Goal: Task Accomplishment & Management: Manage account settings

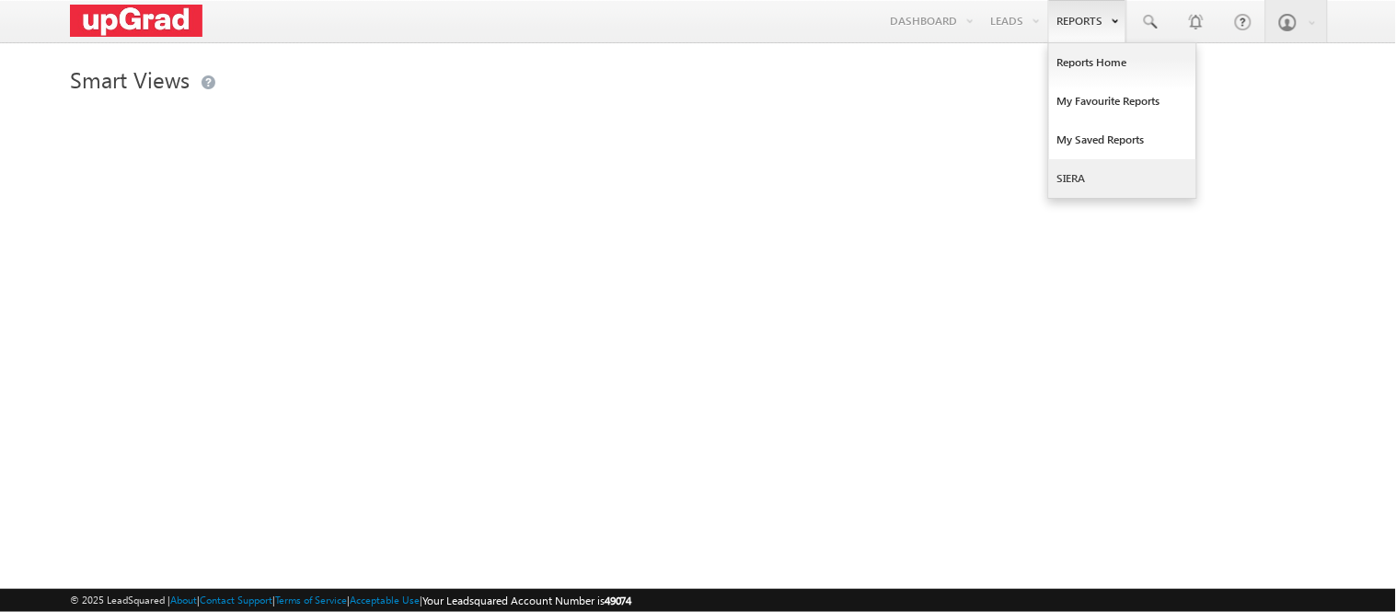
click at [1104, 172] on link "SIERA" at bounding box center [1122, 178] width 147 height 39
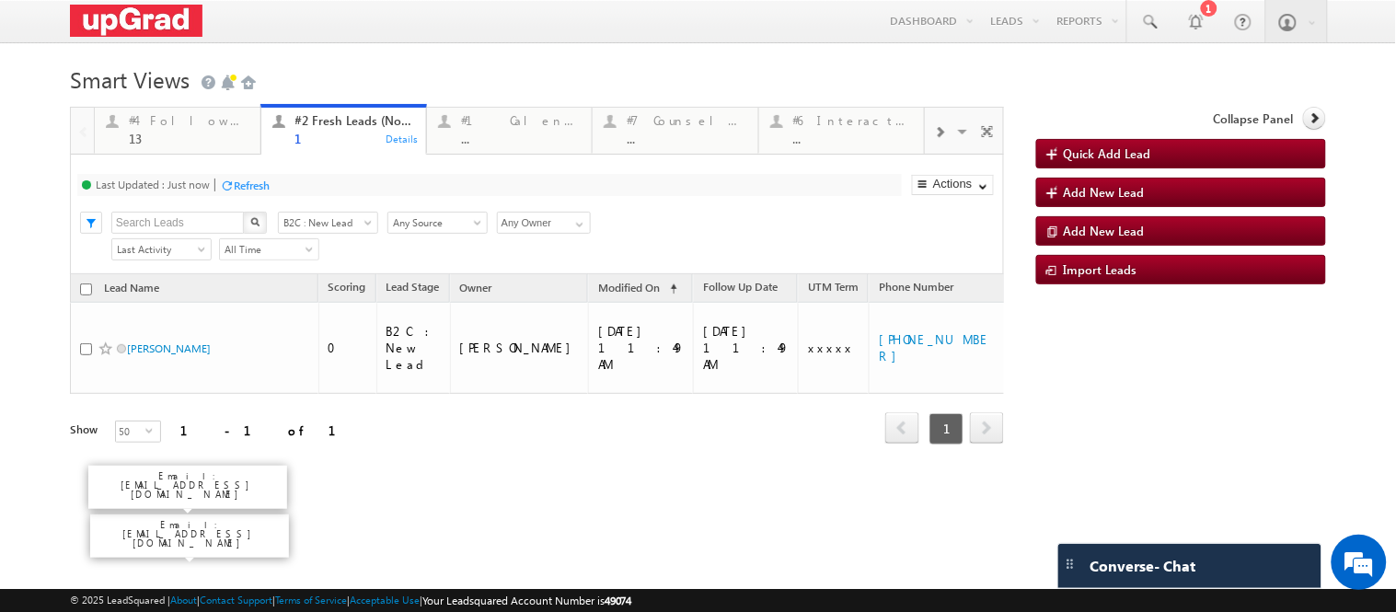
click at [315, 152] on link "#2 Fresh Leads (Not Called) 1 Details" at bounding box center [343, 130] width 167 height 52
click at [173, 138] on div "13" at bounding box center [189, 139] width 120 height 14
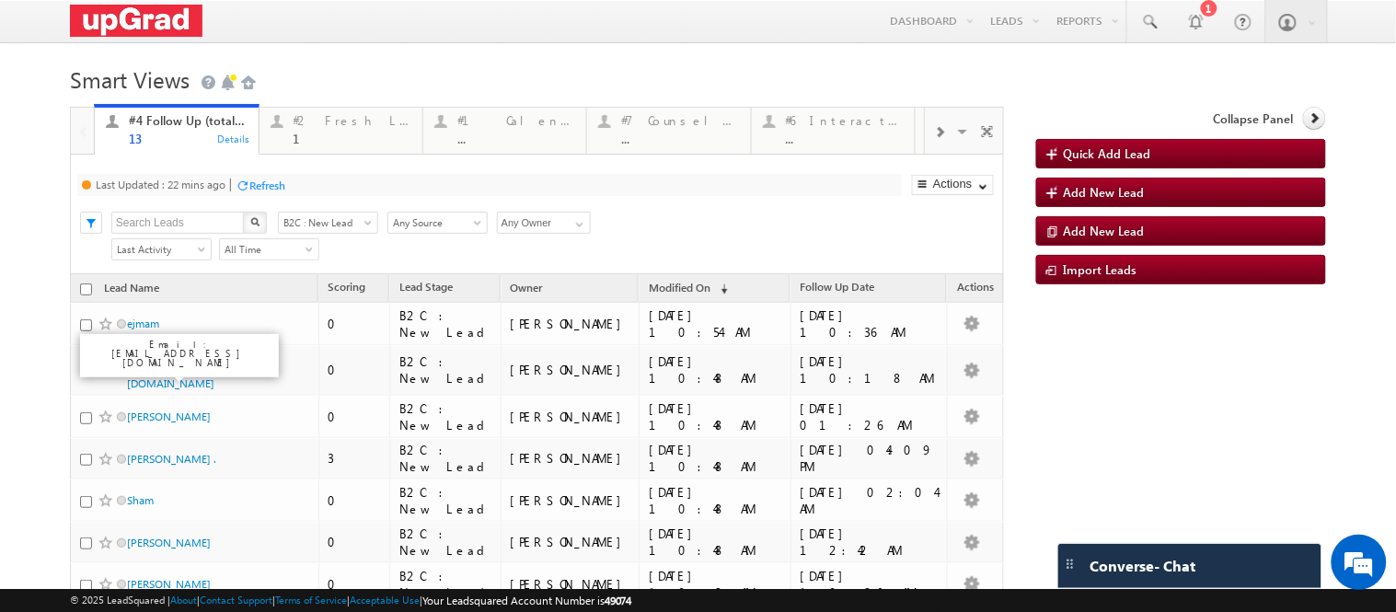
click at [253, 192] on div "Refresh" at bounding box center [267, 185] width 36 height 14
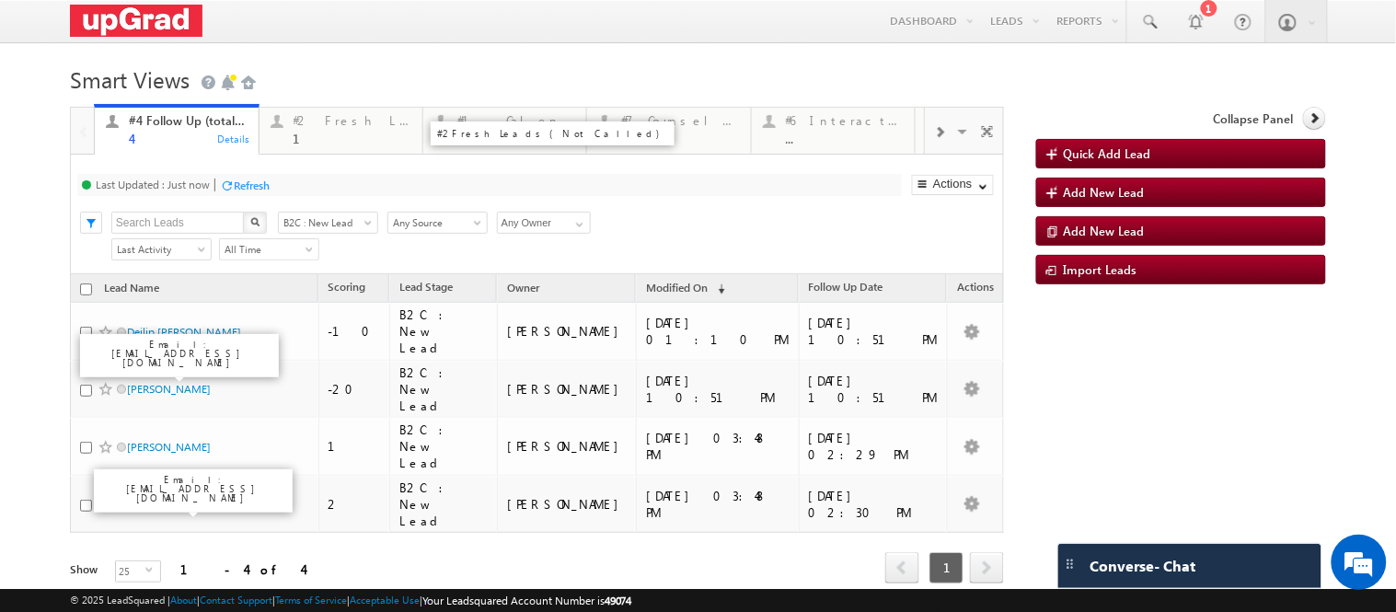
click at [323, 138] on div "1" at bounding box center [353, 139] width 118 height 14
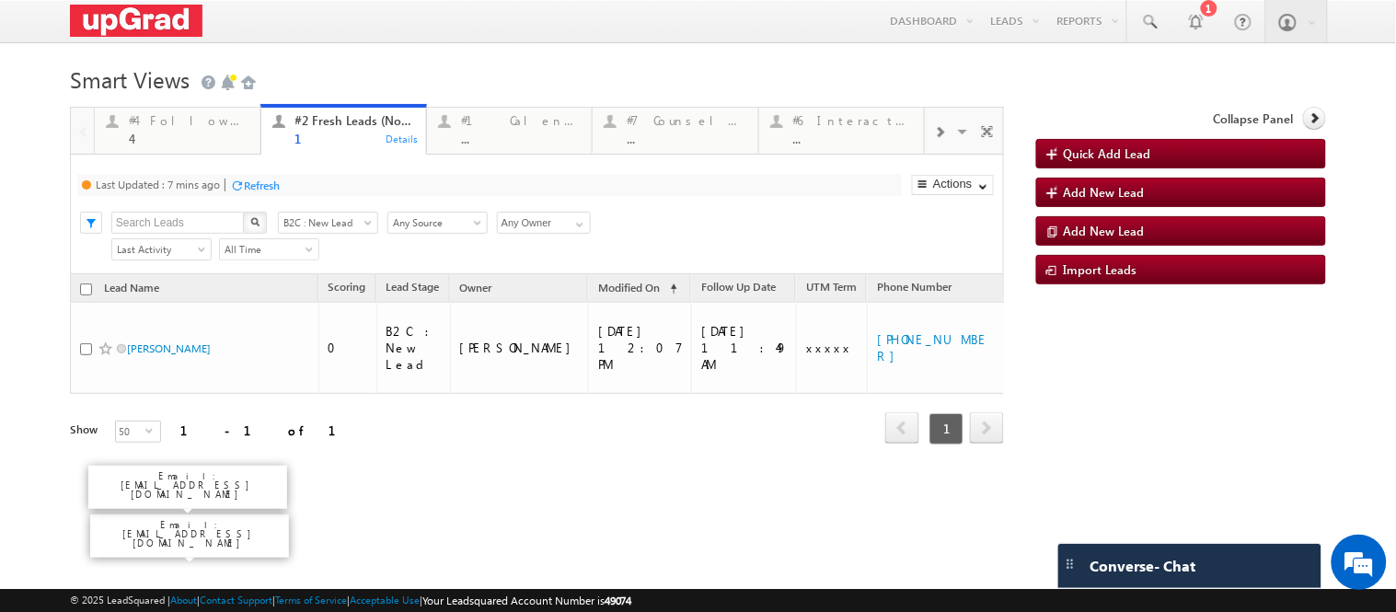
click at [263, 192] on div "Refresh" at bounding box center [262, 185] width 36 height 14
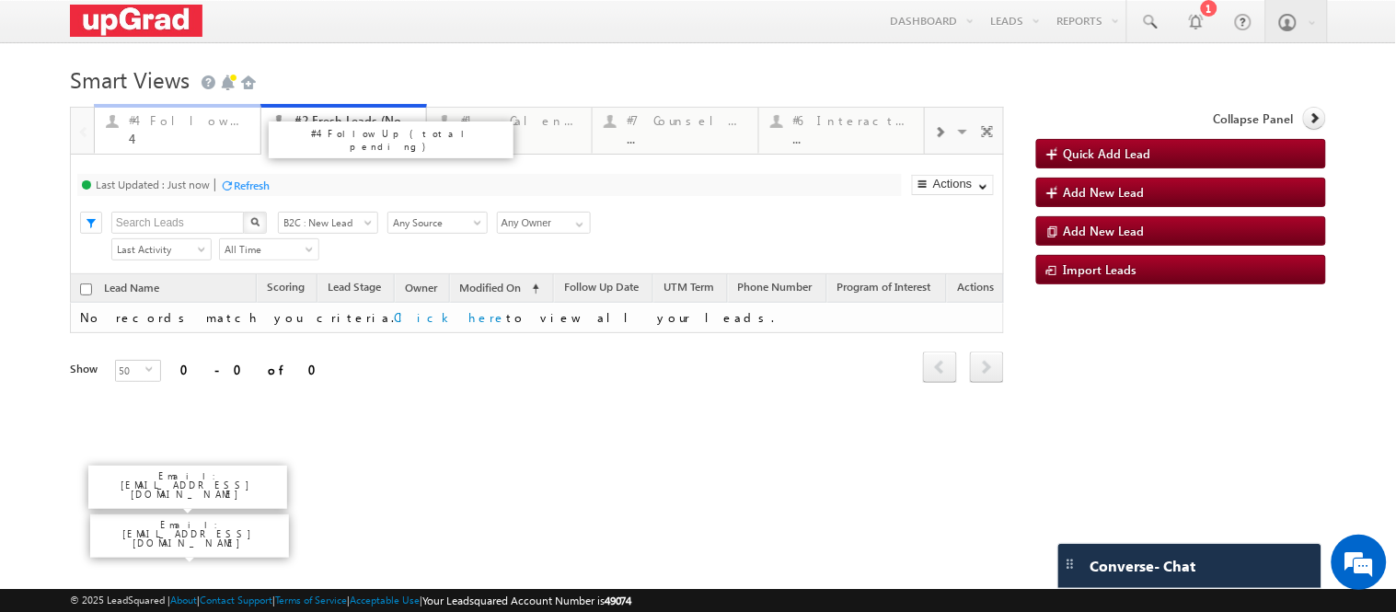
click at [164, 147] on link "#4 Follow Up (total pending) 4 Details" at bounding box center [177, 129] width 167 height 50
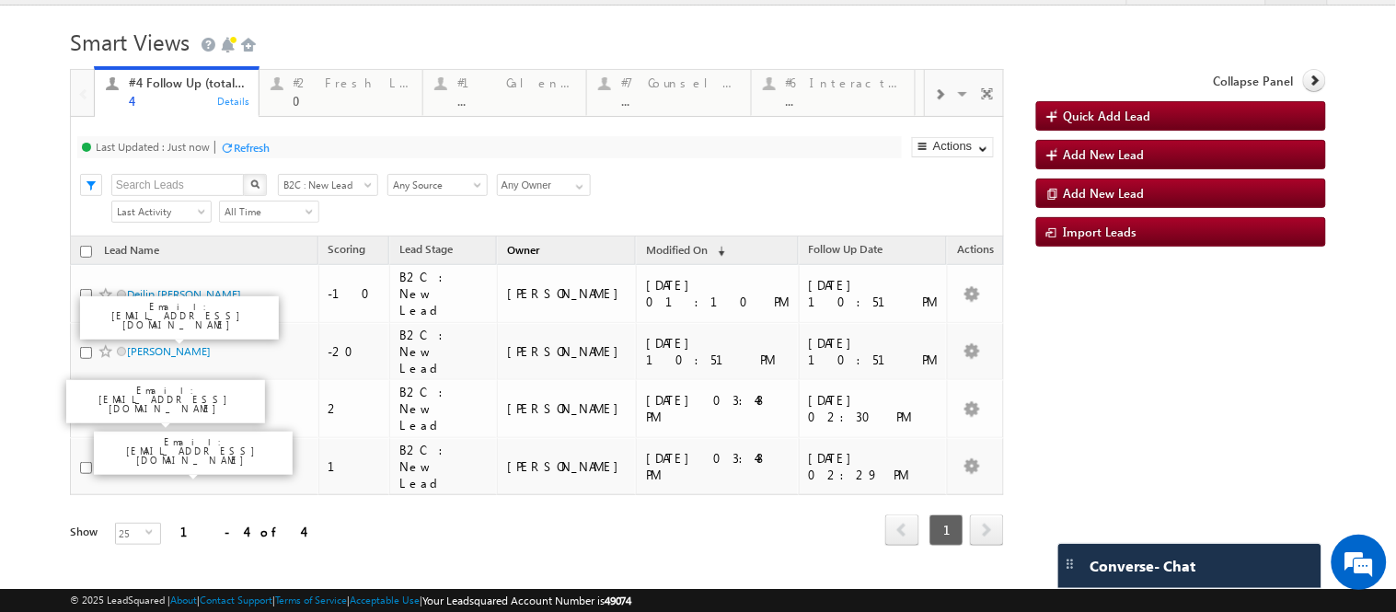
scroll to position [55, 0]
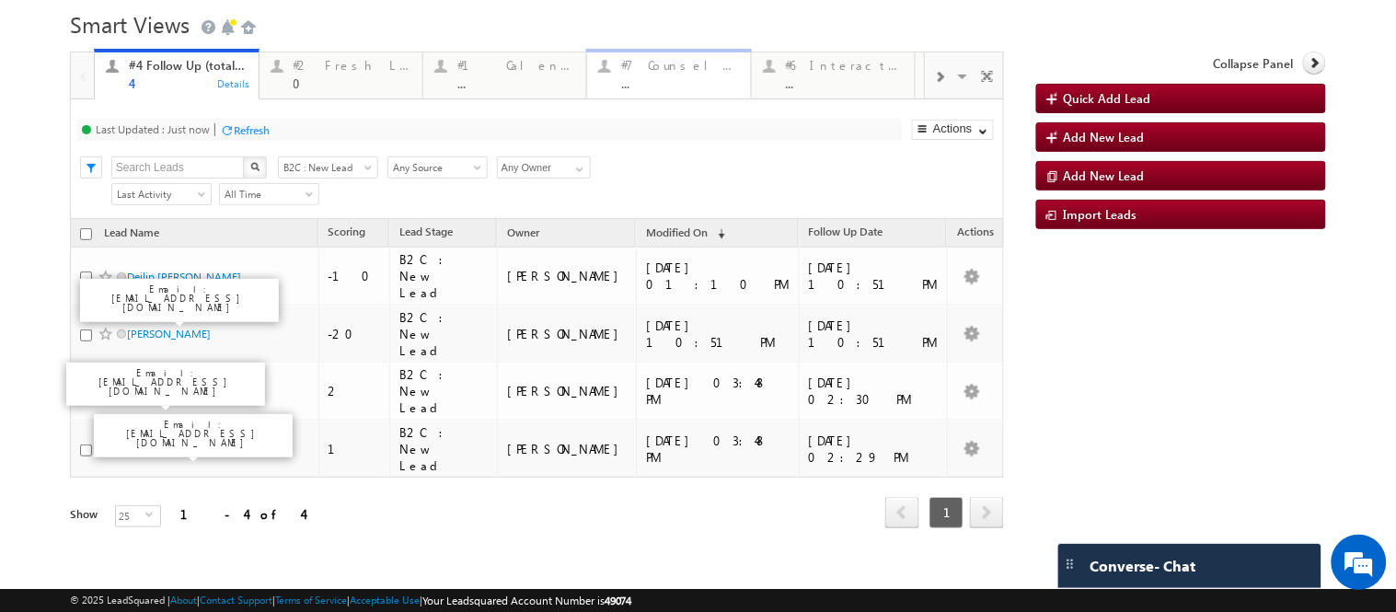
click at [627, 71] on div "#7 Counsel Today" at bounding box center [680, 65] width 118 height 15
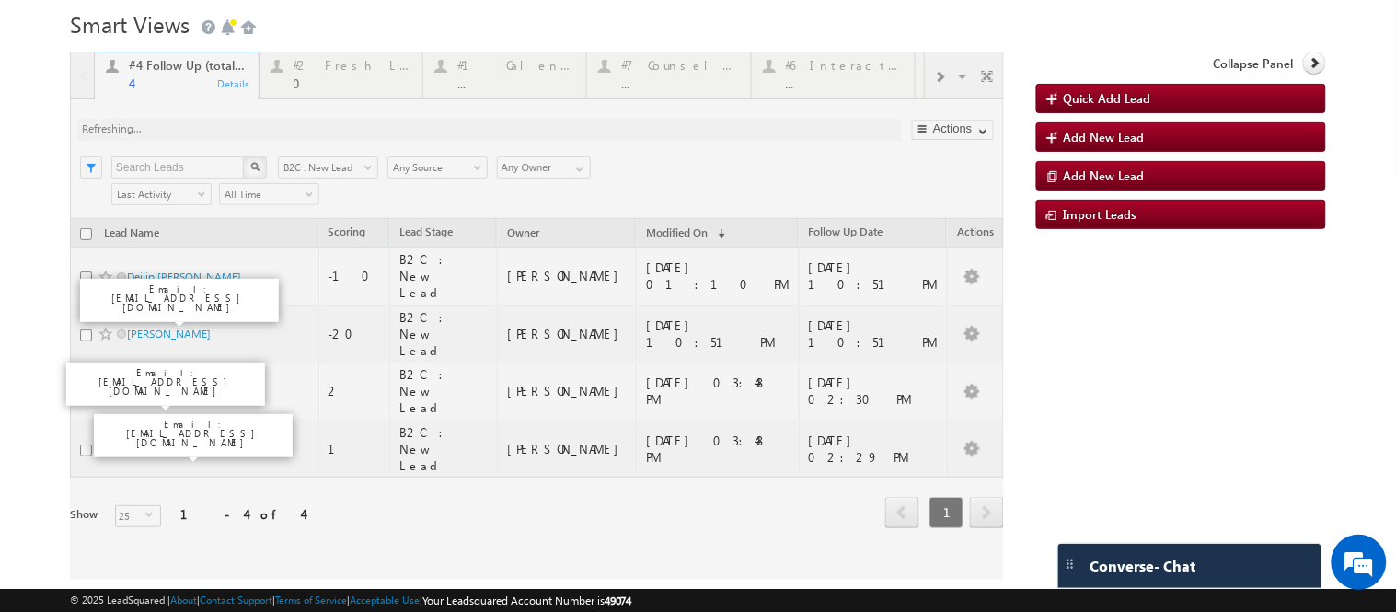
click at [635, 75] on div at bounding box center [537, 316] width 934 height 528
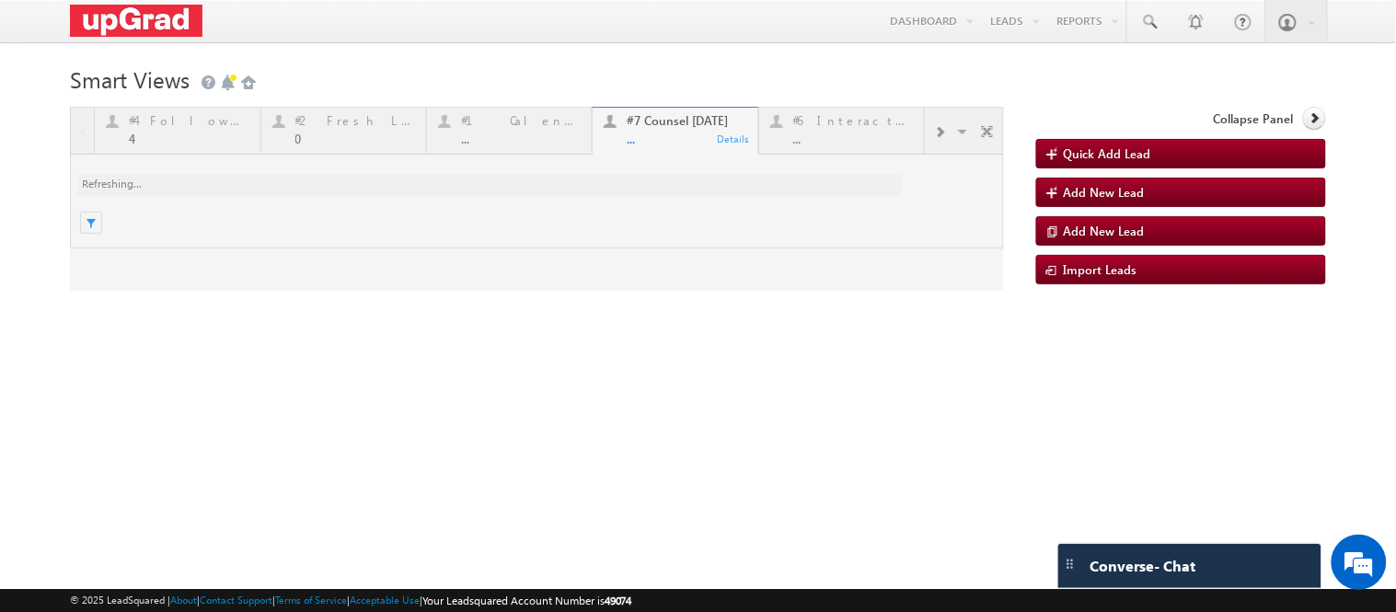
scroll to position [0, 0]
click at [693, 139] on div at bounding box center [537, 199] width 934 height 184
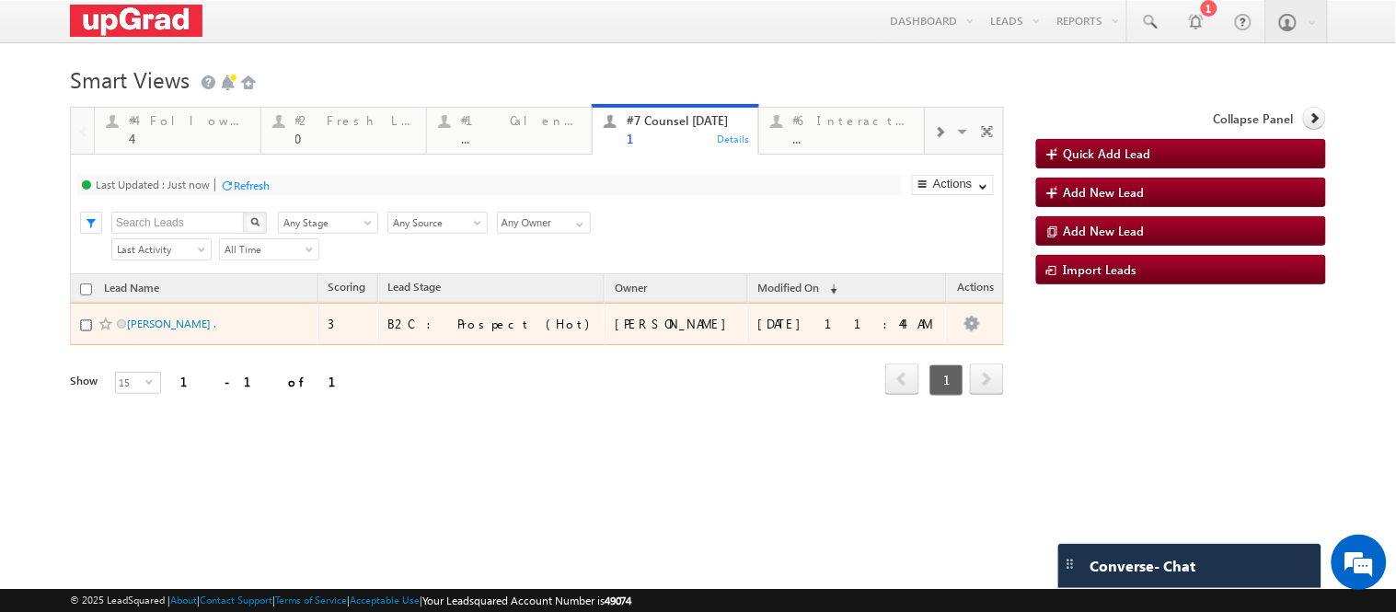
click at [86, 331] on input "checkbox" at bounding box center [86, 325] width 12 height 12
checkbox input "true"
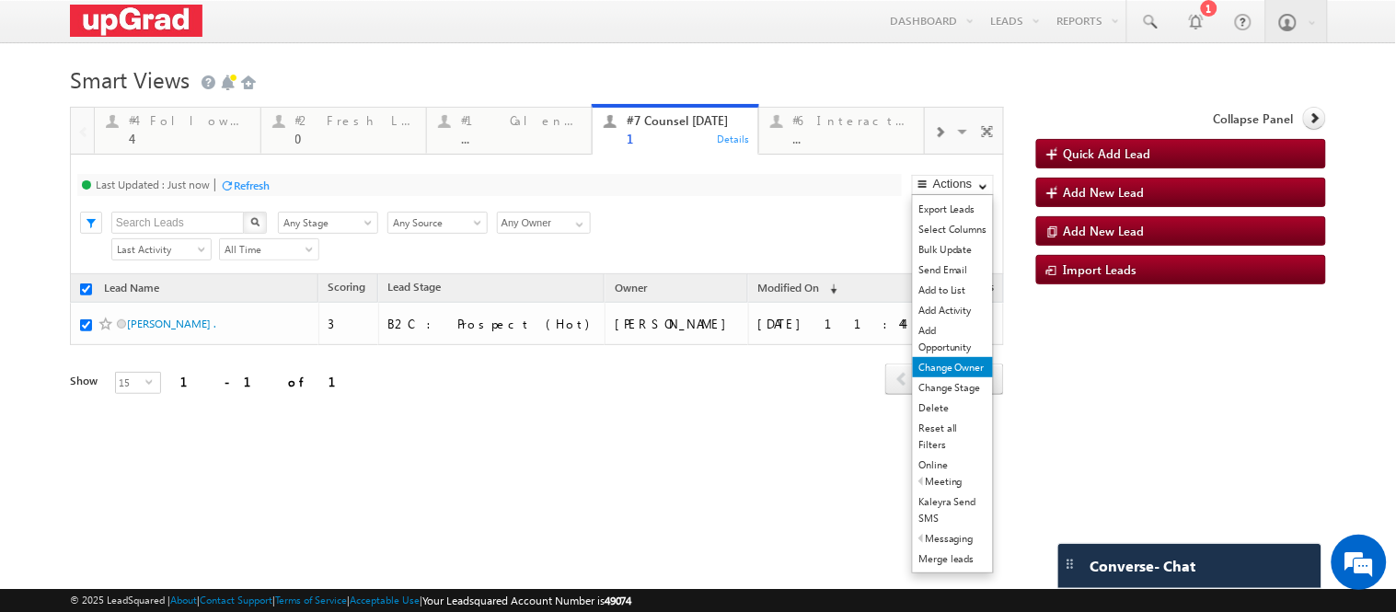
click at [953, 377] on link "Change Owner" at bounding box center [953, 367] width 80 height 20
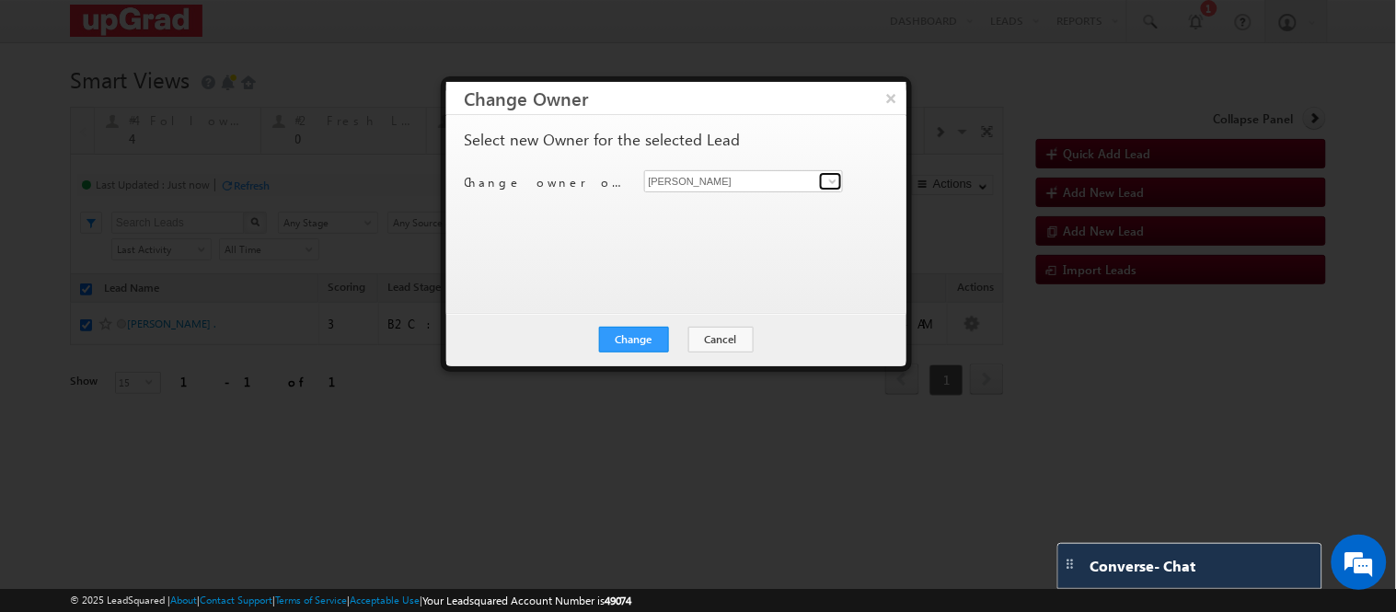
click at [831, 178] on span at bounding box center [832, 181] width 15 height 15
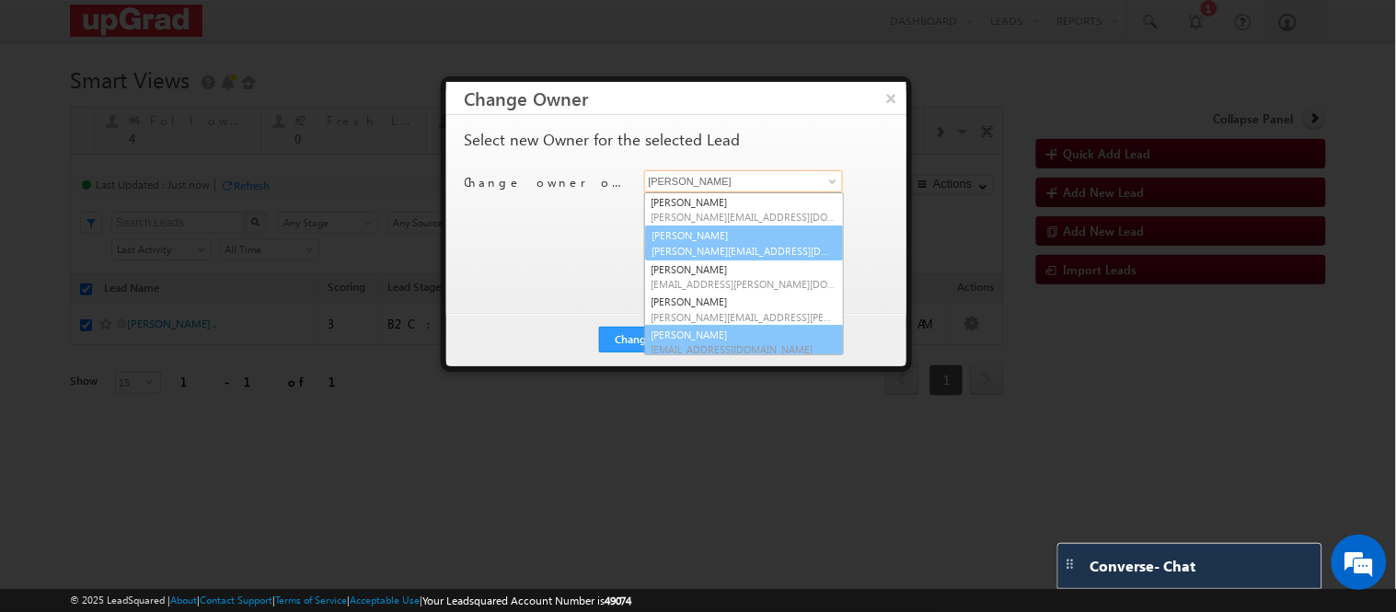
scroll to position [6, 0]
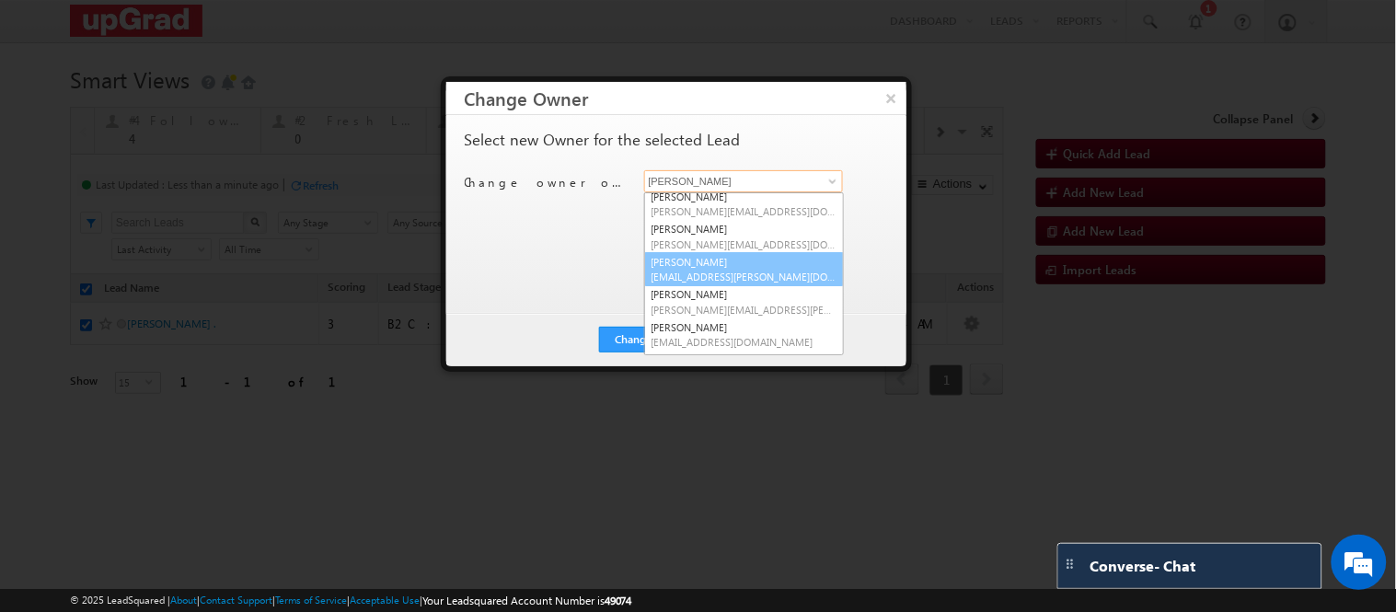
click at [730, 264] on link "Jyoti Priyadarshini jyoti.priyadarshini@upgrad.com" at bounding box center [744, 269] width 200 height 35
type input "[PERSON_NAME]"
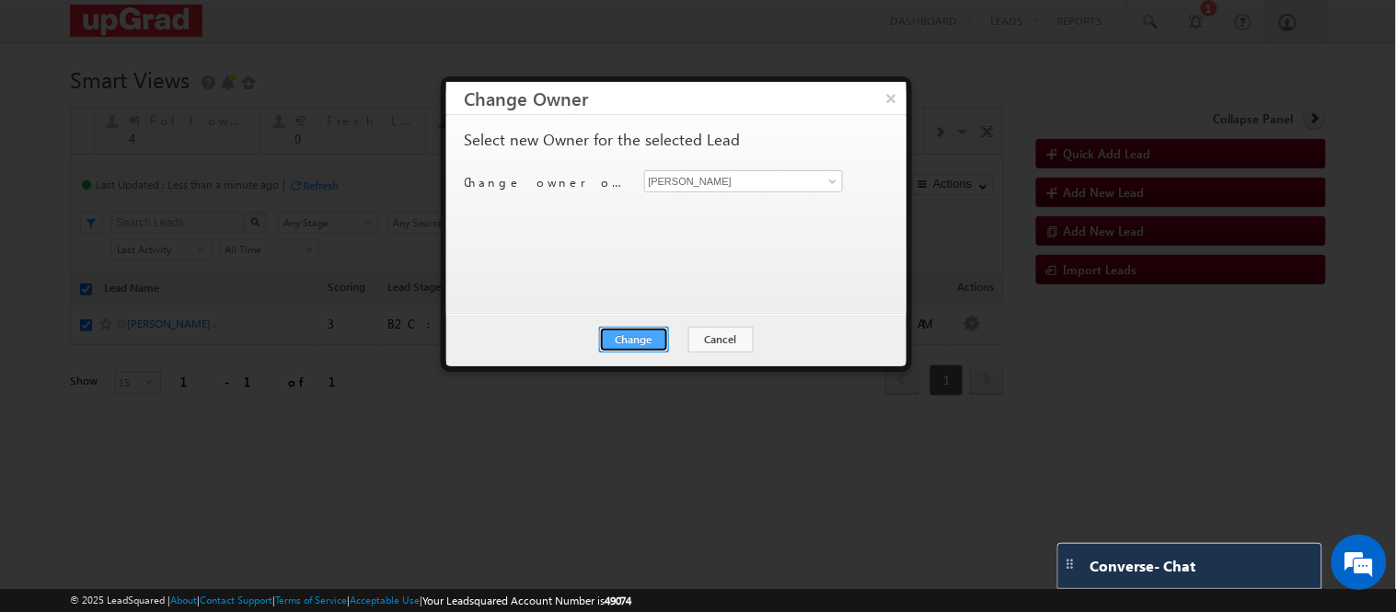
click at [628, 331] on button "Change" at bounding box center [634, 340] width 70 height 26
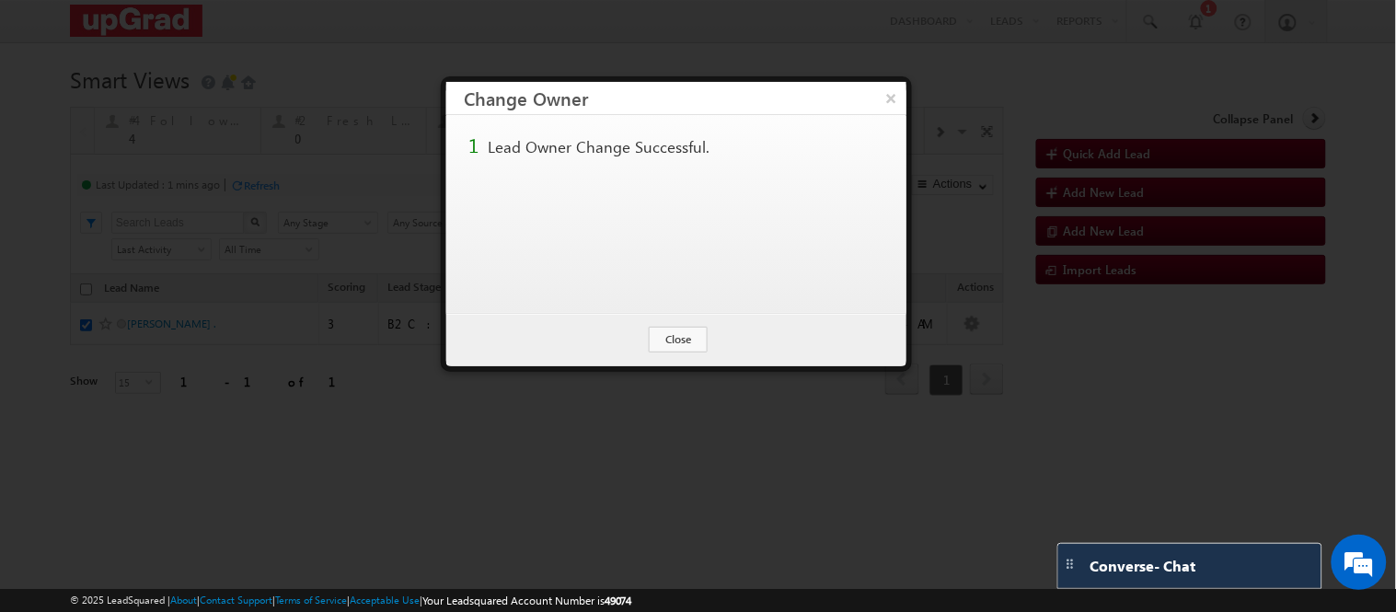
checkbox input "false"
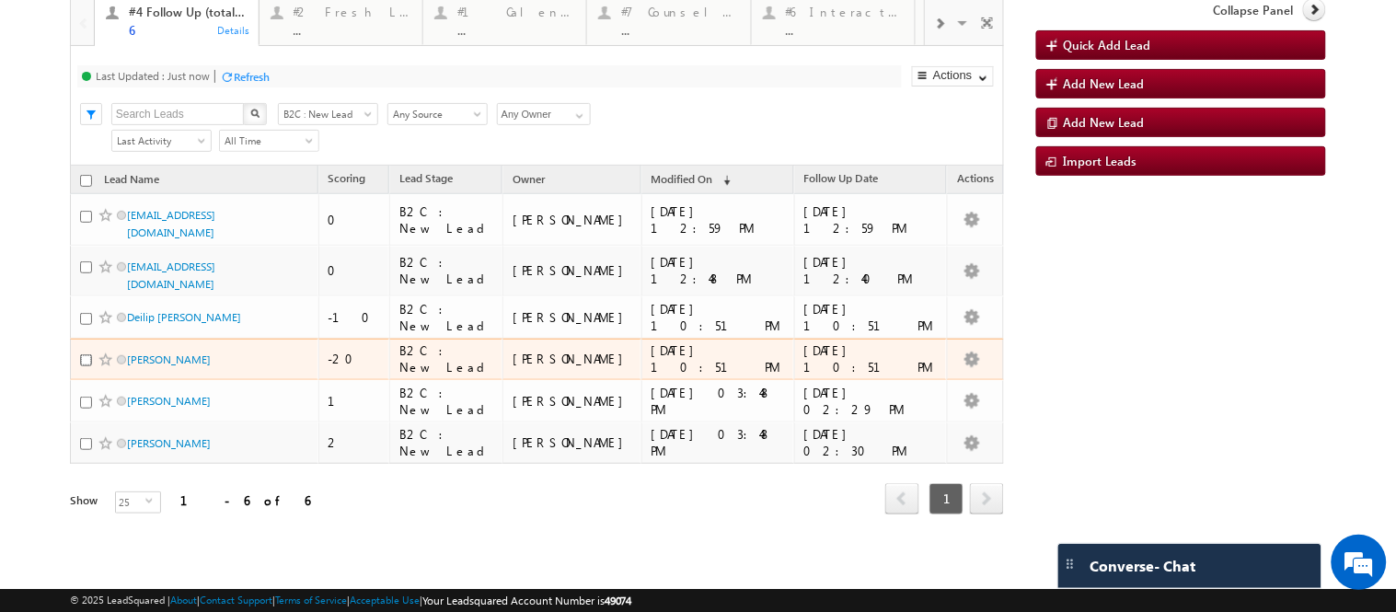
click at [80, 355] on input "checkbox" at bounding box center [86, 360] width 12 height 12
checkbox input "true"
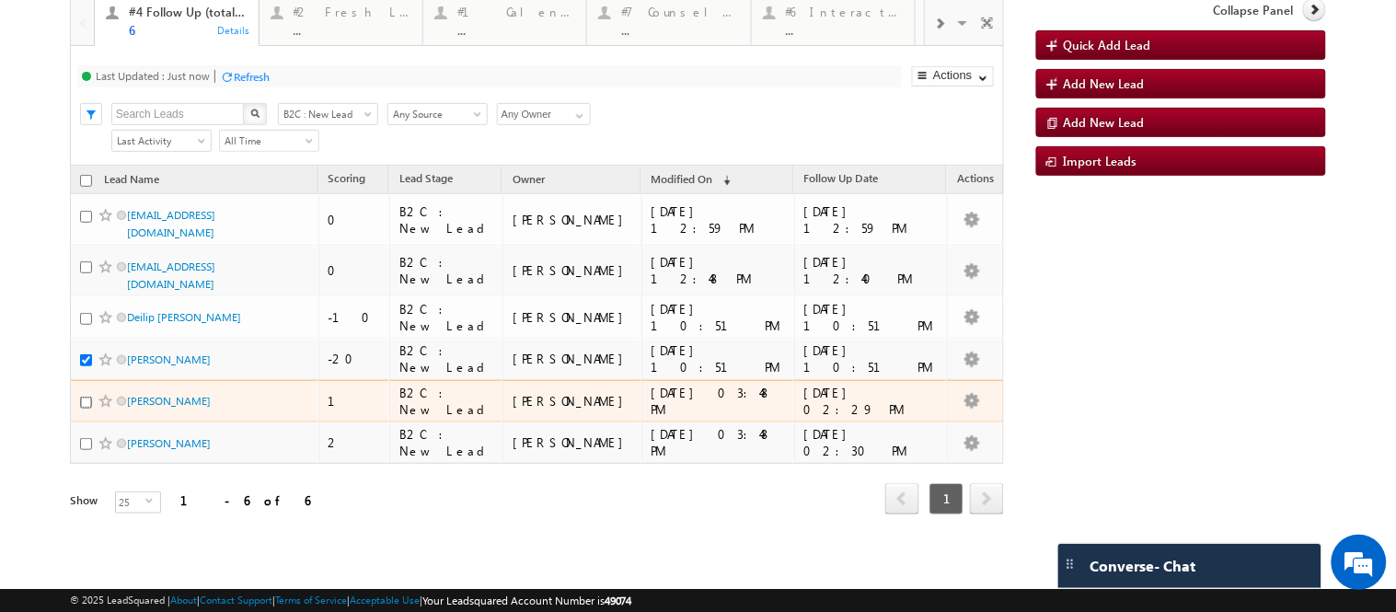
click at [86, 403] on input "checkbox" at bounding box center [86, 403] width 12 height 12
checkbox input "true"
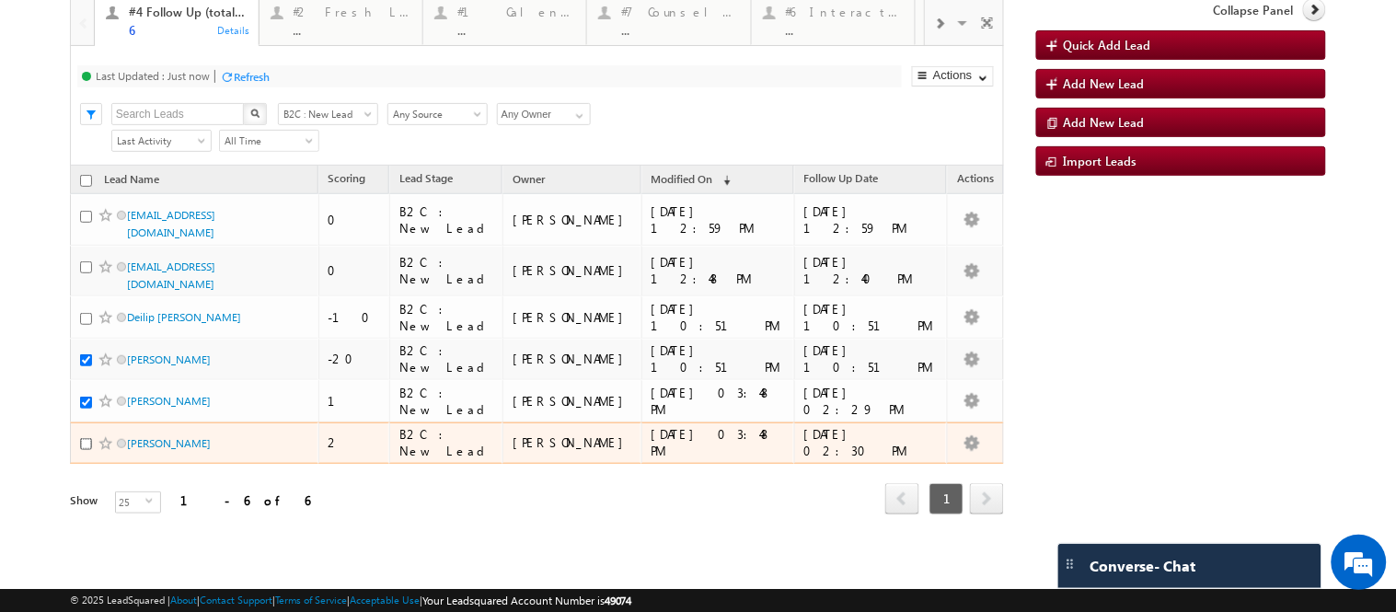
click at [80, 447] on input "checkbox" at bounding box center [86, 444] width 12 height 12
checkbox input "true"
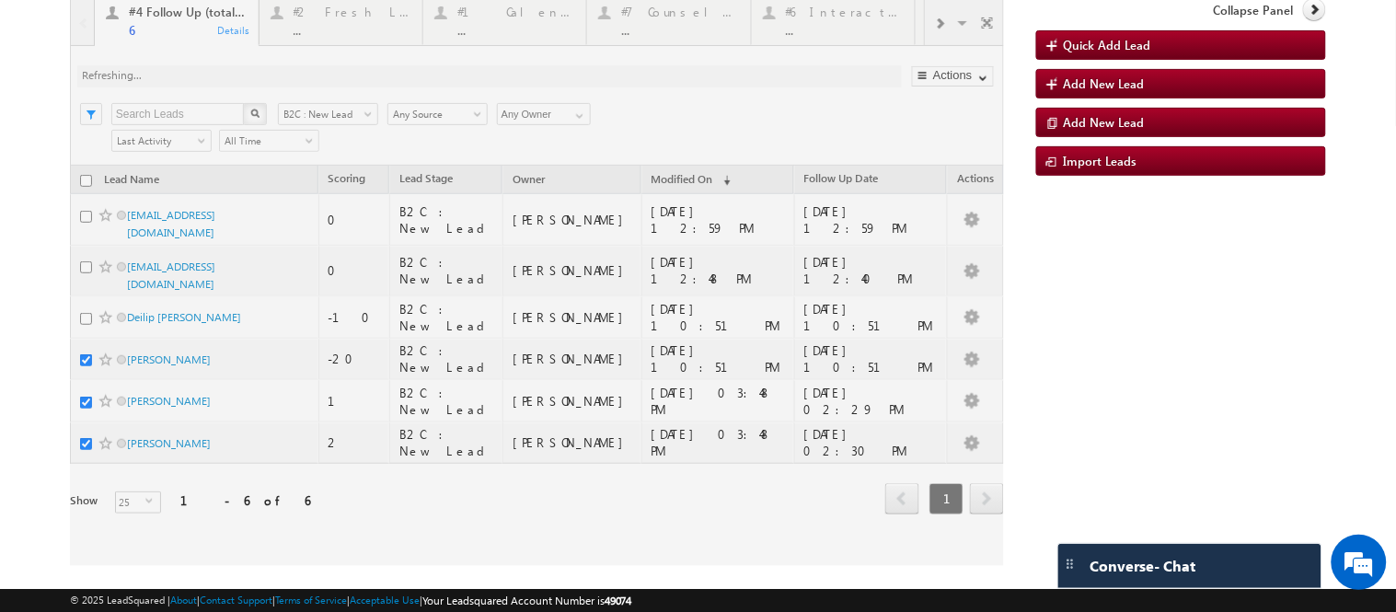
click at [548, 502] on div at bounding box center [537, 282] width 934 height 568
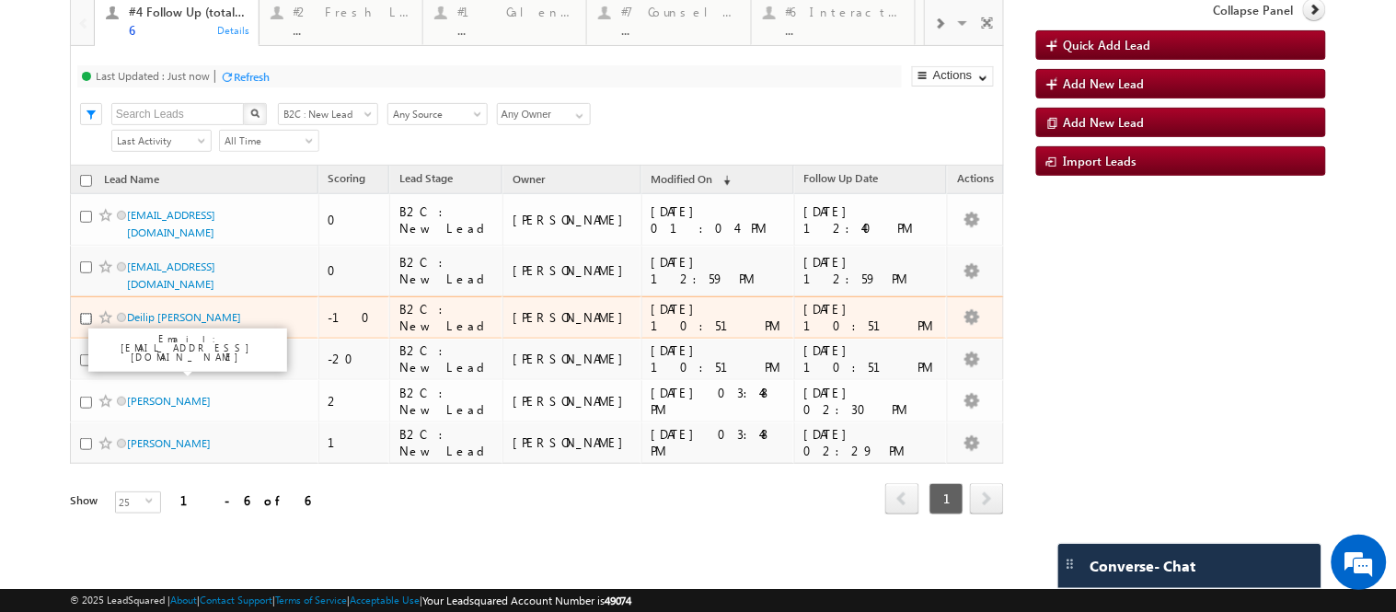
click at [81, 317] on input "checkbox" at bounding box center [86, 319] width 12 height 12
checkbox input "true"
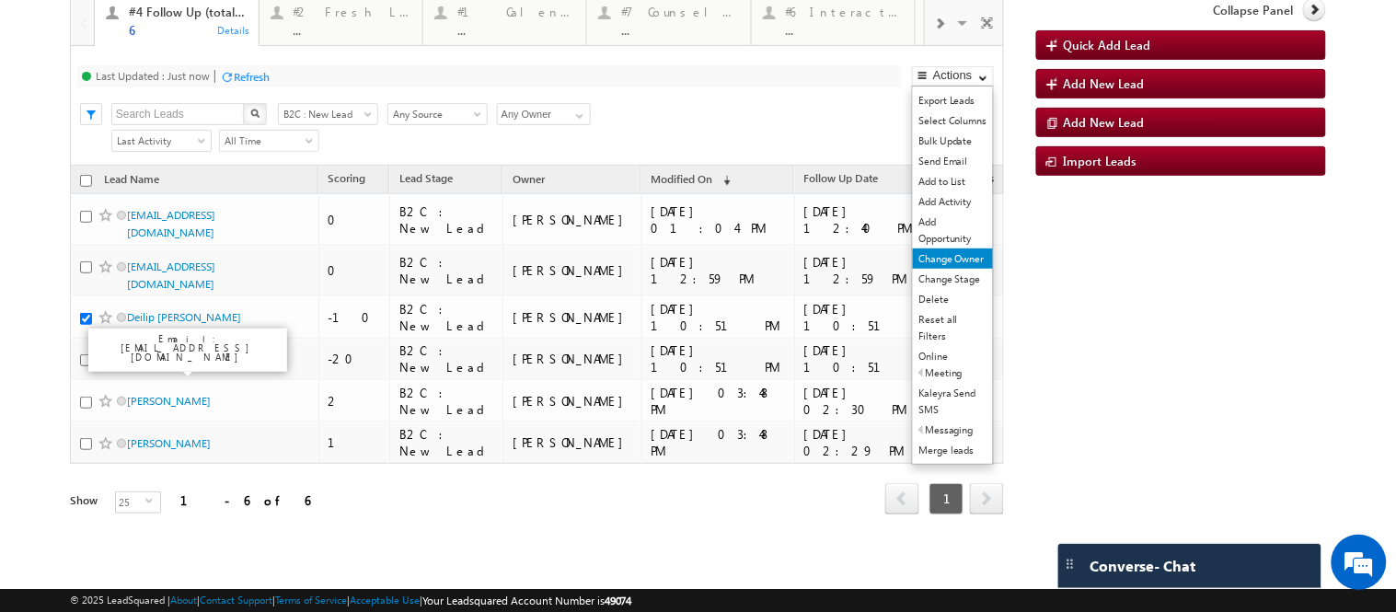
click at [932, 249] on link "Change Owner" at bounding box center [953, 258] width 80 height 20
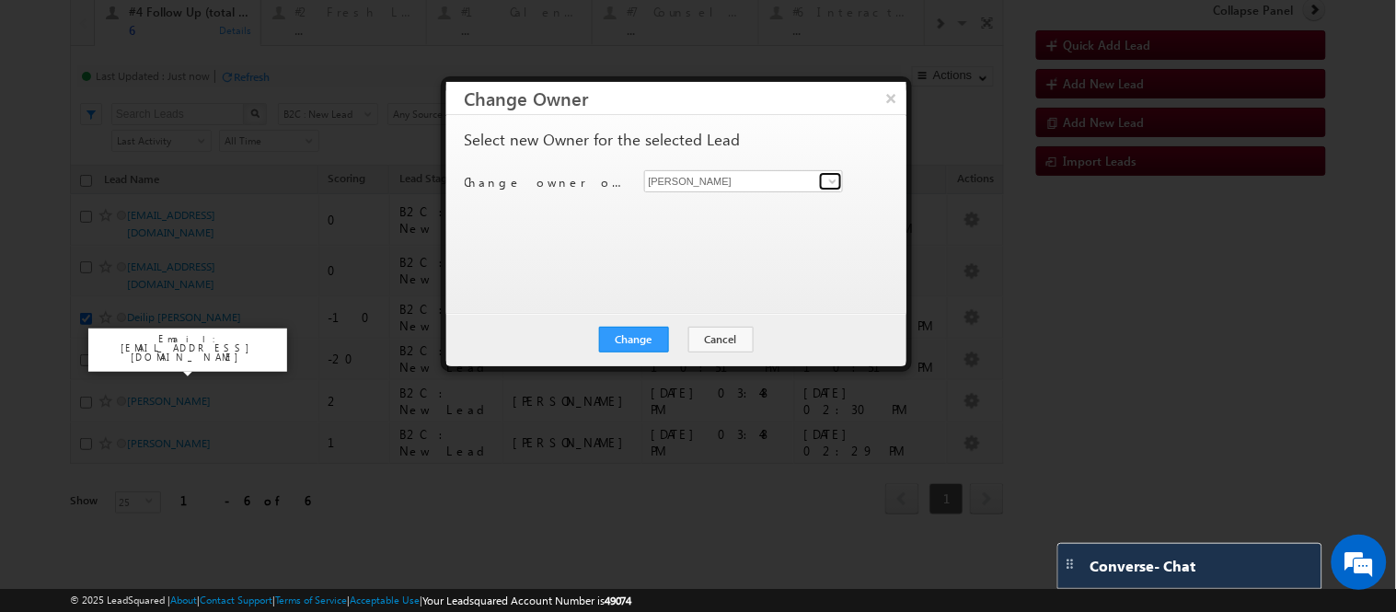
click at [831, 186] on span at bounding box center [832, 181] width 15 height 15
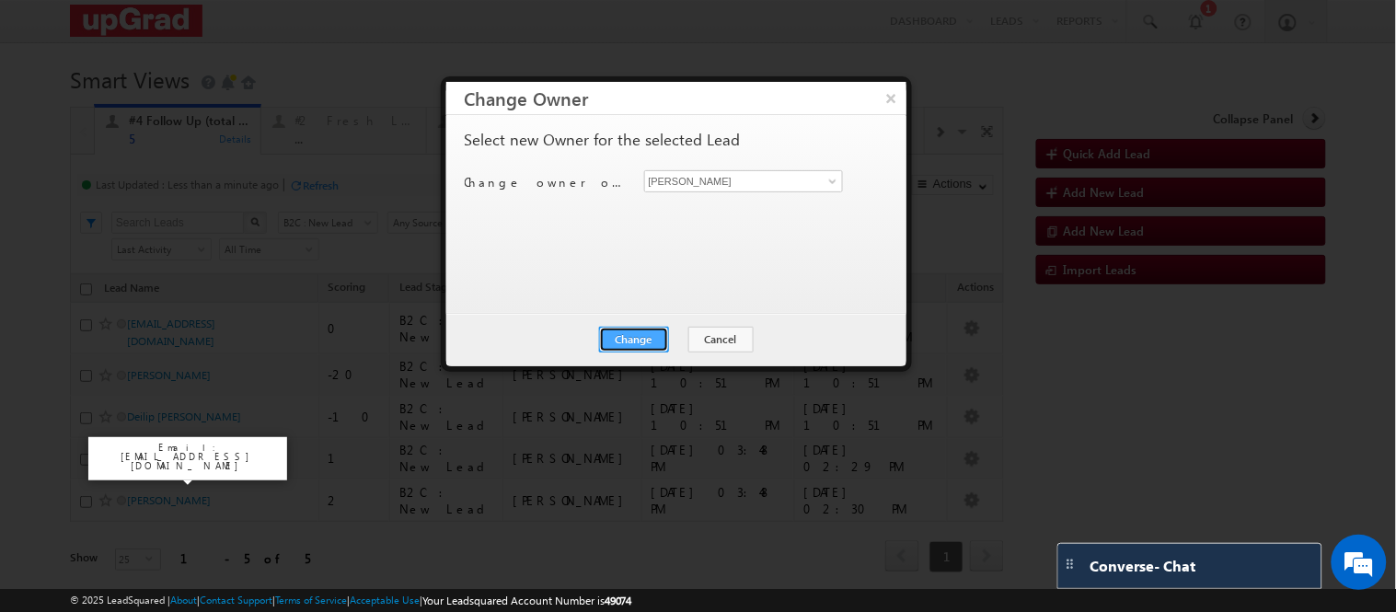
click at [635, 327] on button "Change" at bounding box center [634, 340] width 70 height 26
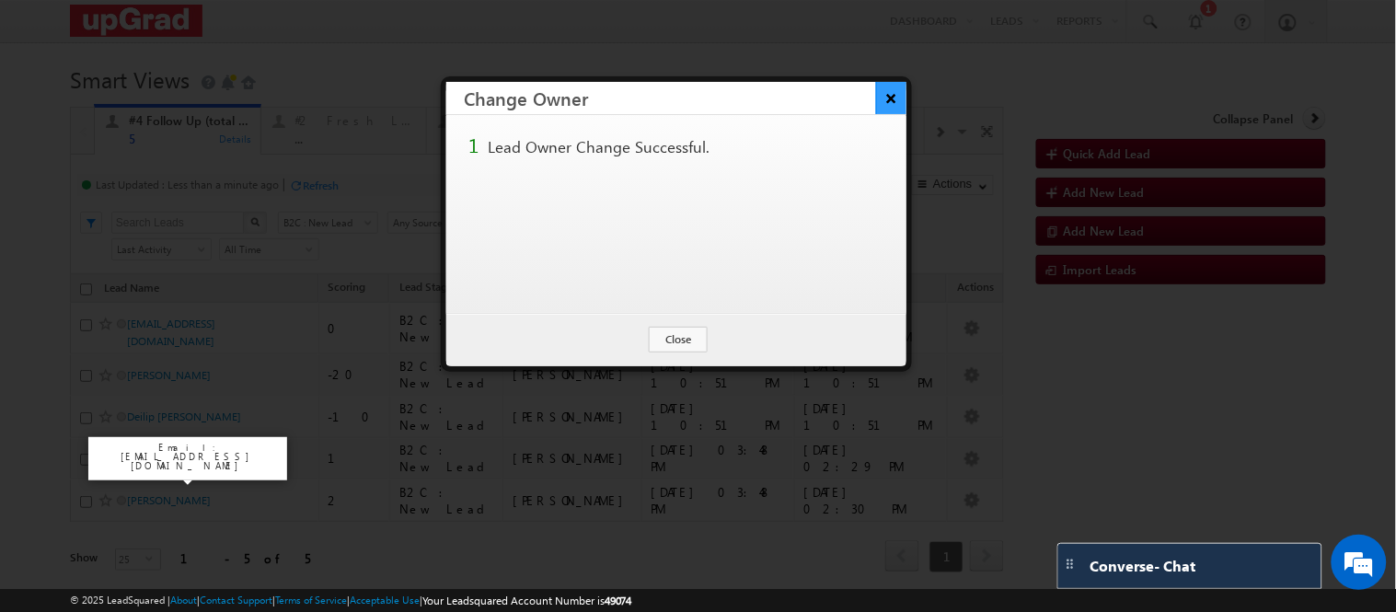
click at [898, 98] on button "×" at bounding box center [891, 98] width 30 height 32
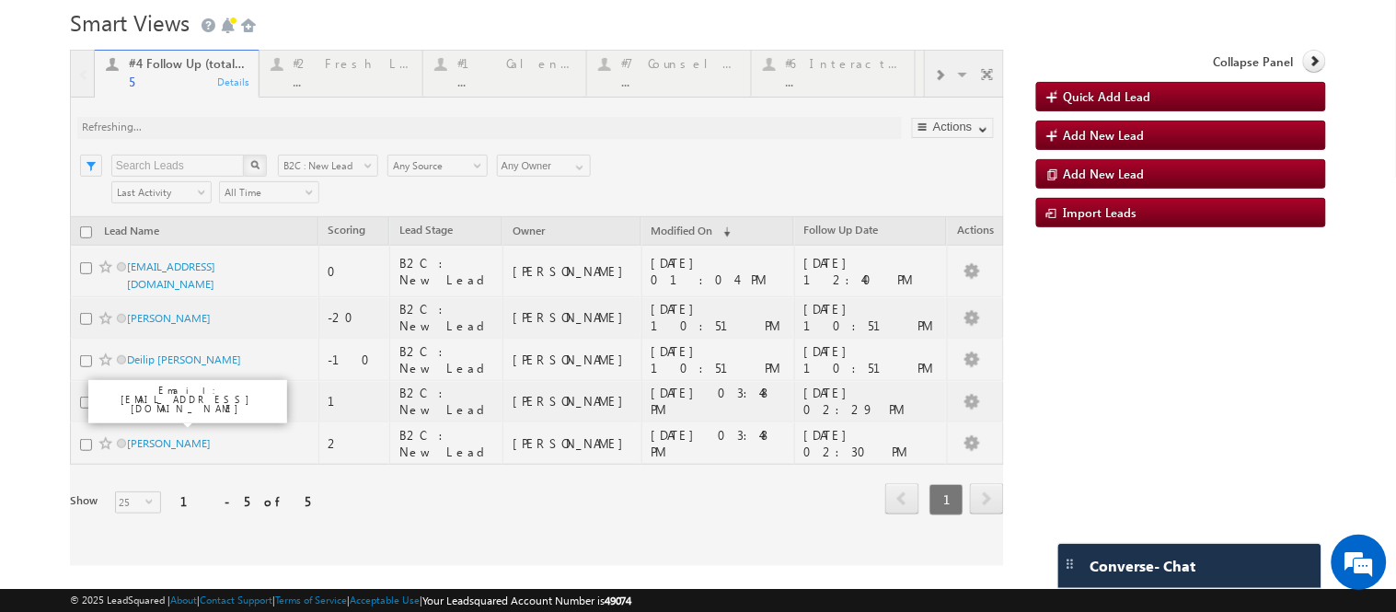
scroll to position [106, 0]
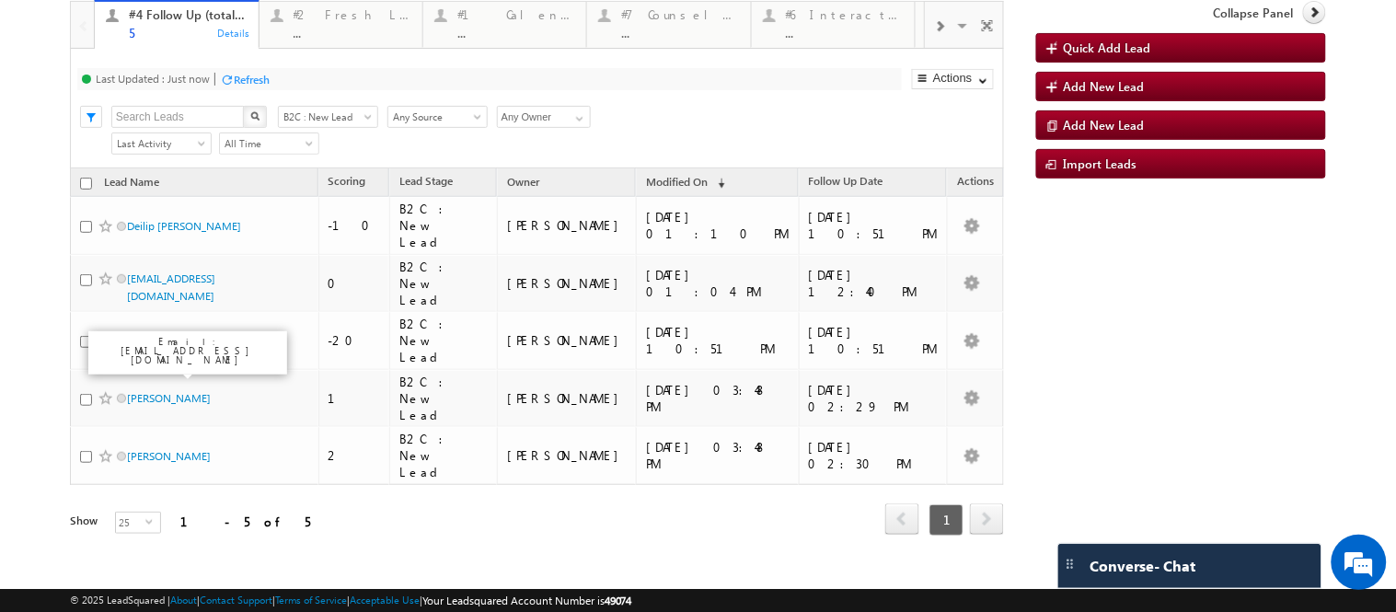
click at [84, 359] on div "Email: delle66737abagu@yahoo.com" at bounding box center [188, 353] width 208 height 52
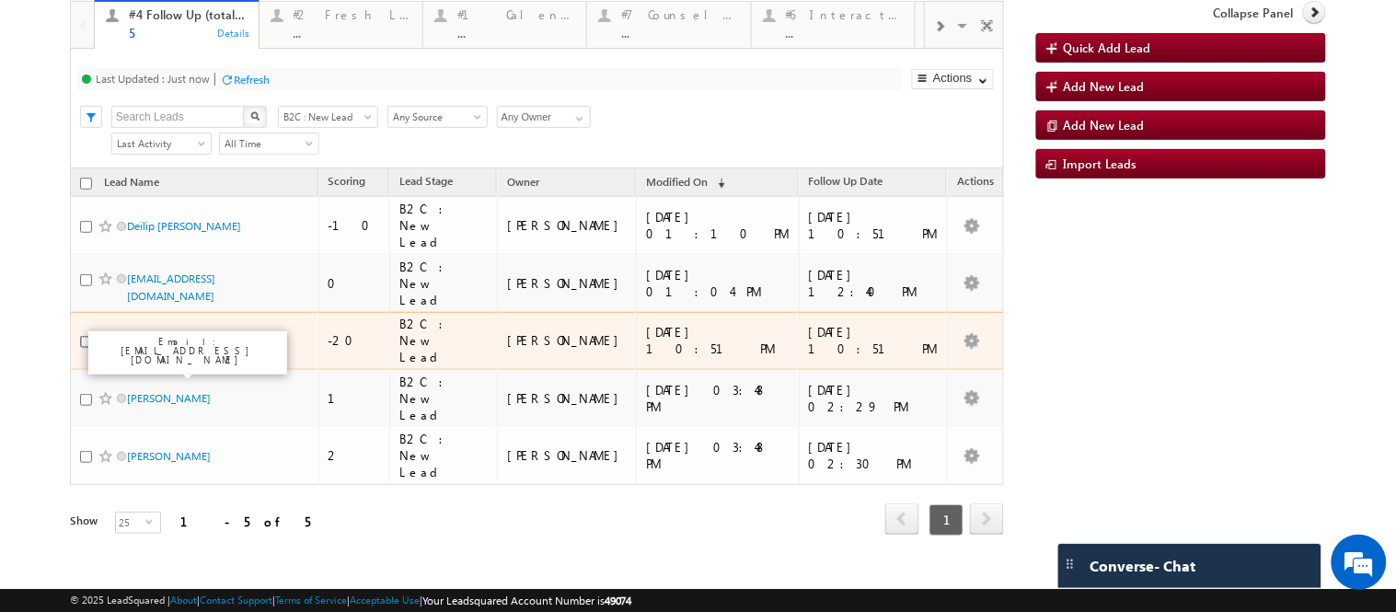
click at [87, 348] on input "checkbox" at bounding box center [86, 342] width 12 height 12
click at [80, 348] on input "checkbox" at bounding box center [86, 342] width 12 height 12
checkbox input "false"
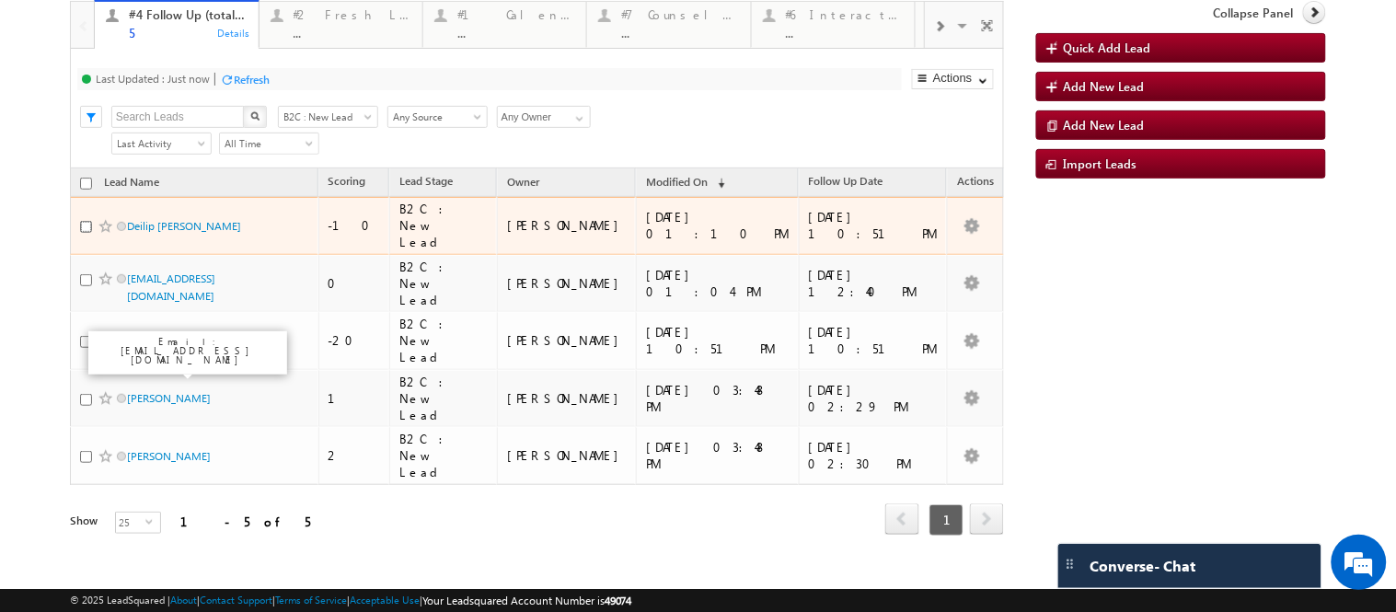
click at [83, 233] on input "checkbox" at bounding box center [86, 227] width 12 height 12
checkbox input "true"
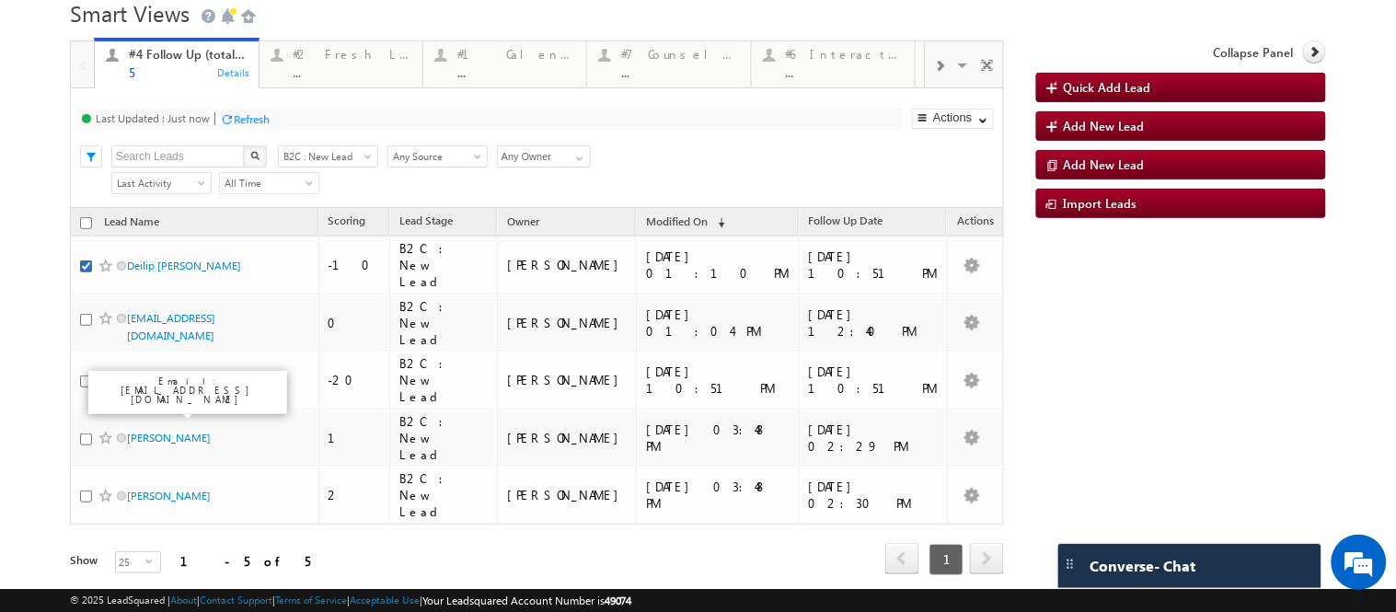
scroll to position [102, 0]
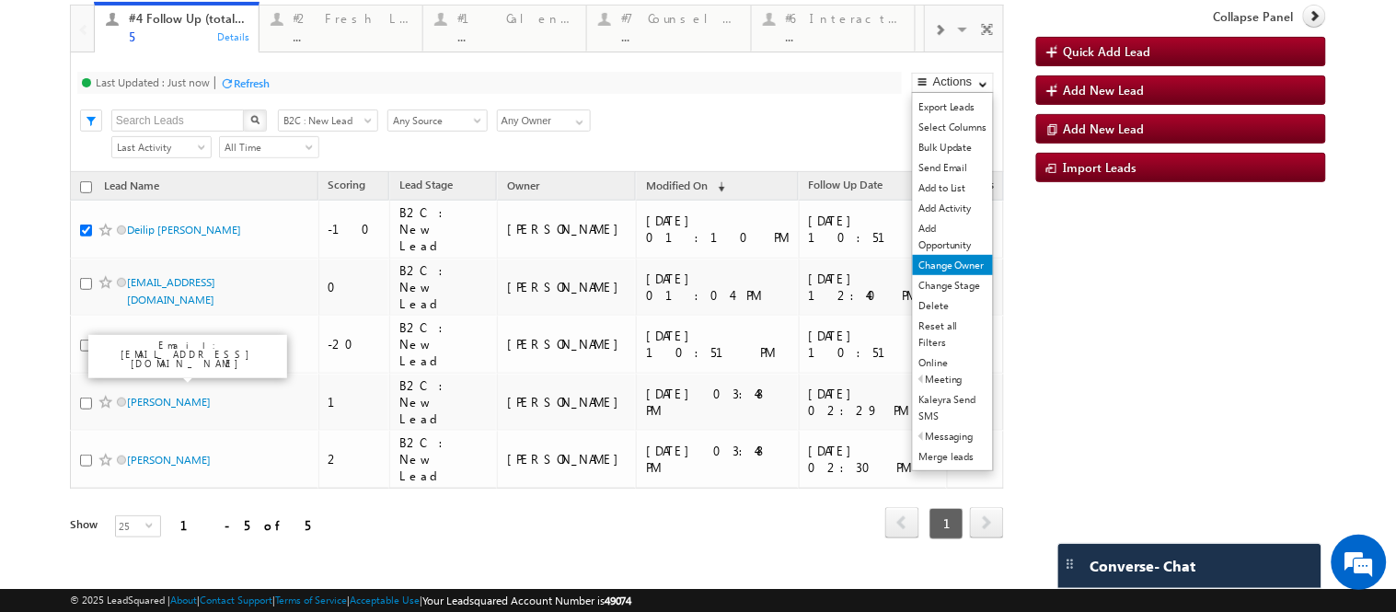
click at [950, 275] on link "Change Owner" at bounding box center [953, 265] width 80 height 20
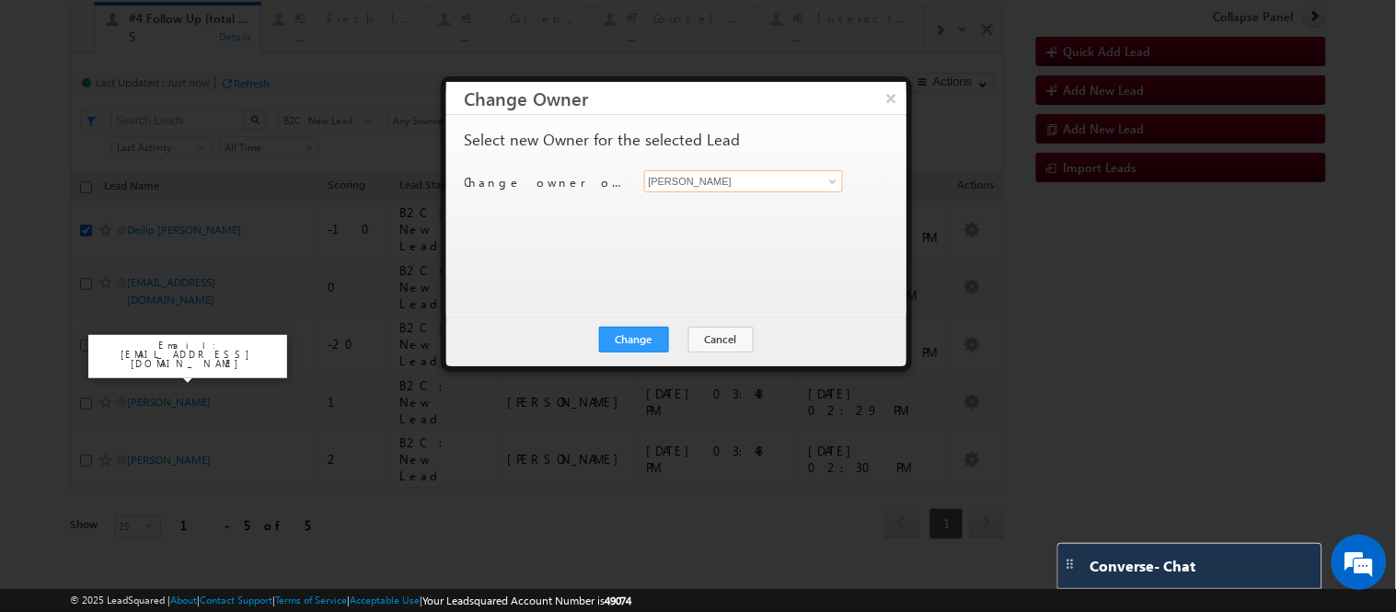
click at [767, 179] on input "[PERSON_NAME]" at bounding box center [744, 181] width 200 height 22
click at [825, 180] on span at bounding box center [832, 181] width 15 height 15
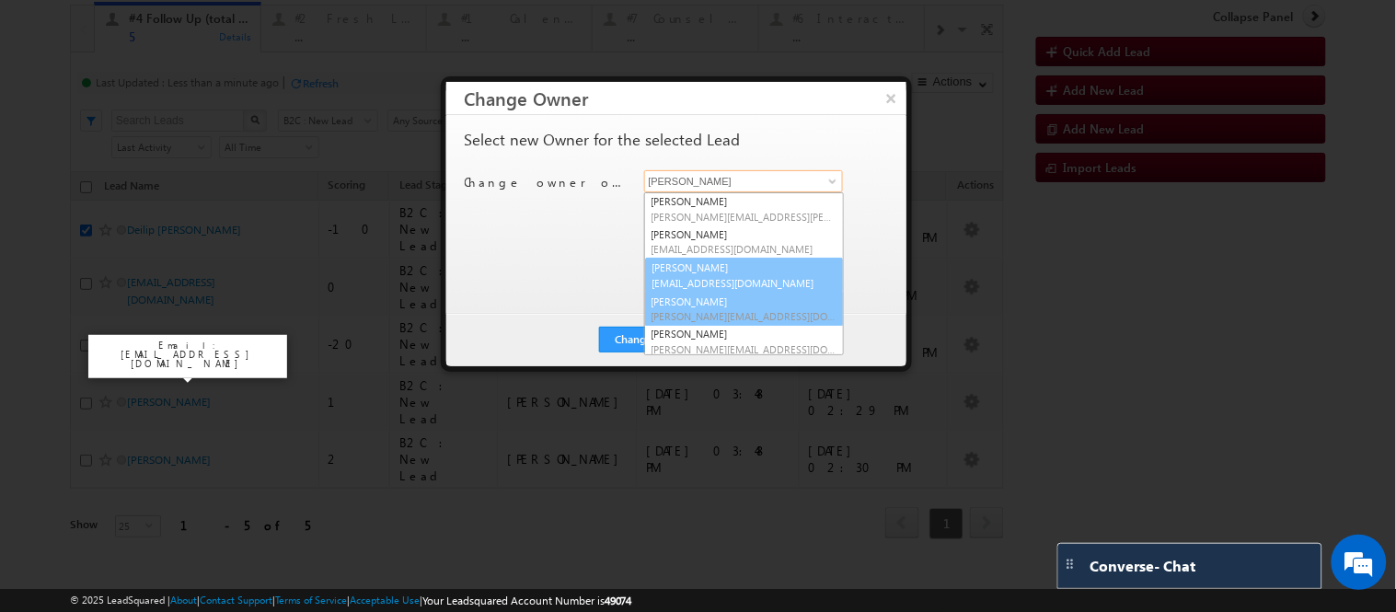
scroll to position [0, 0]
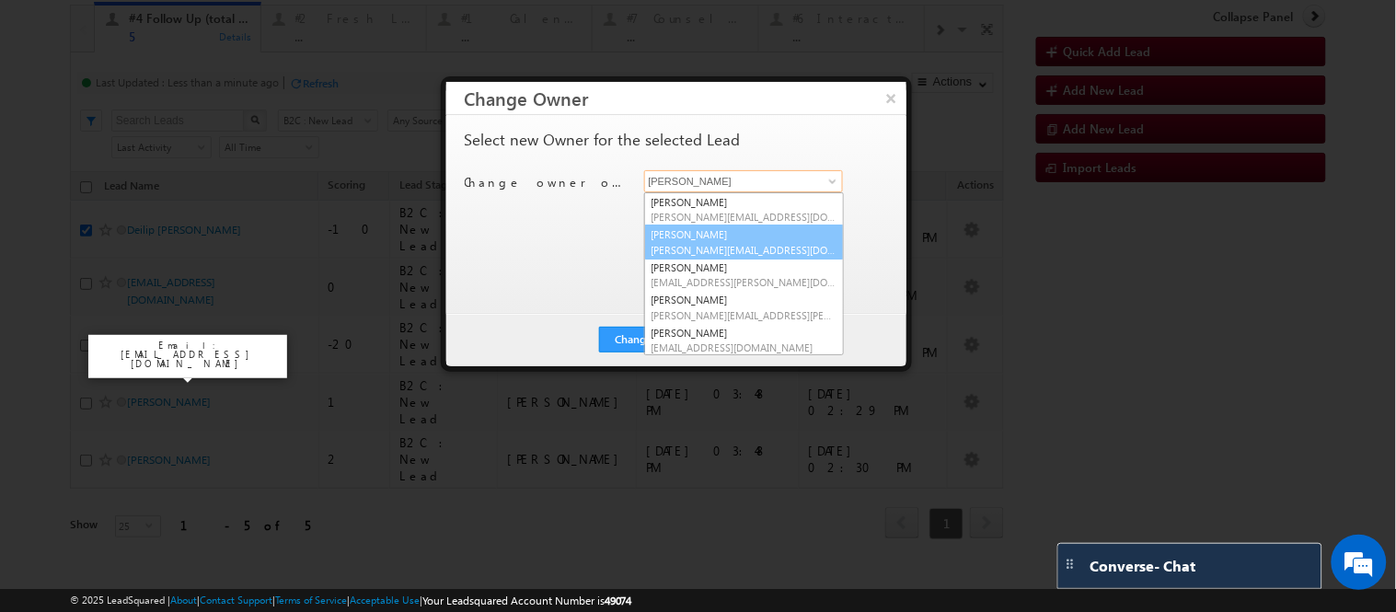
click at [724, 241] on link "Gulafsha Bano gulafsha.bano@upgrad.com" at bounding box center [744, 242] width 200 height 35
type input "[PERSON_NAME]"
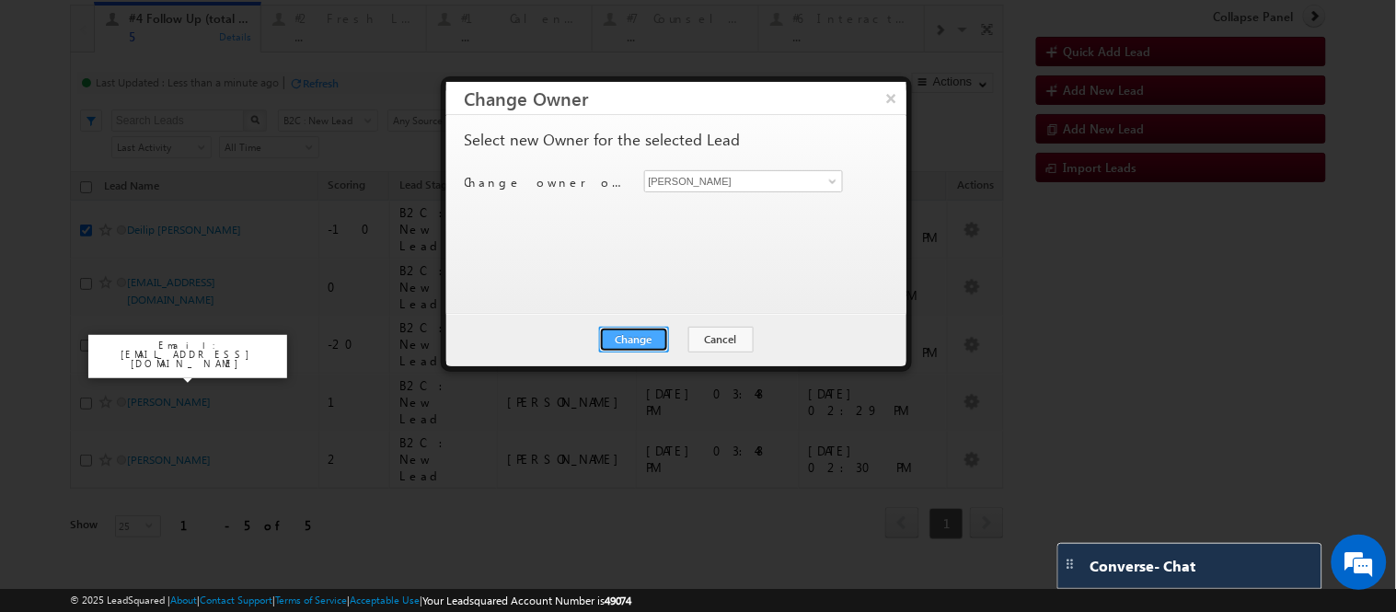
click at [633, 338] on button "Change" at bounding box center [634, 340] width 70 height 26
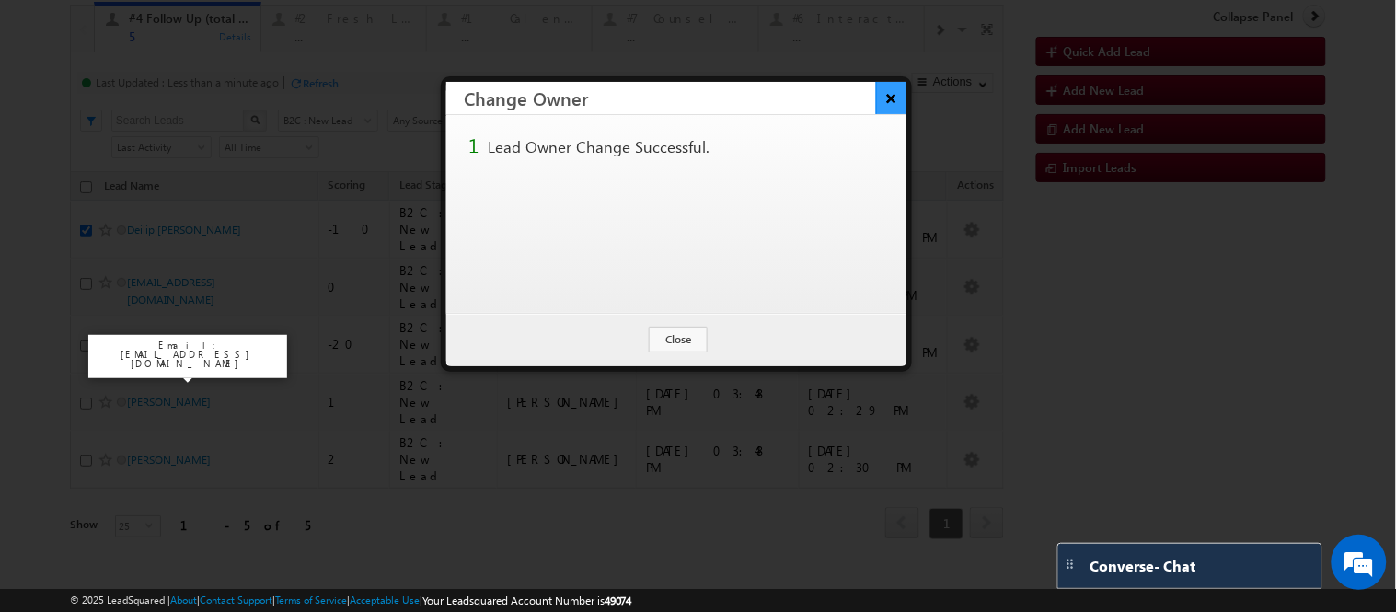
click at [891, 96] on button "×" at bounding box center [891, 98] width 30 height 32
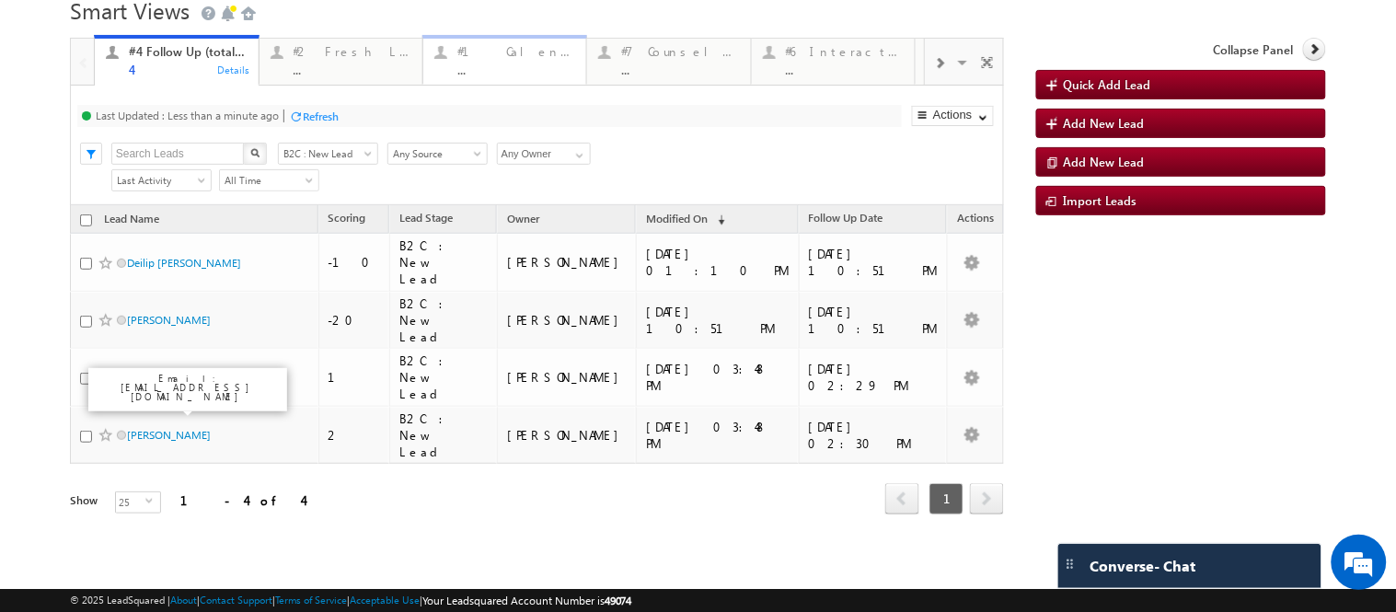
scroll to position [55, 0]
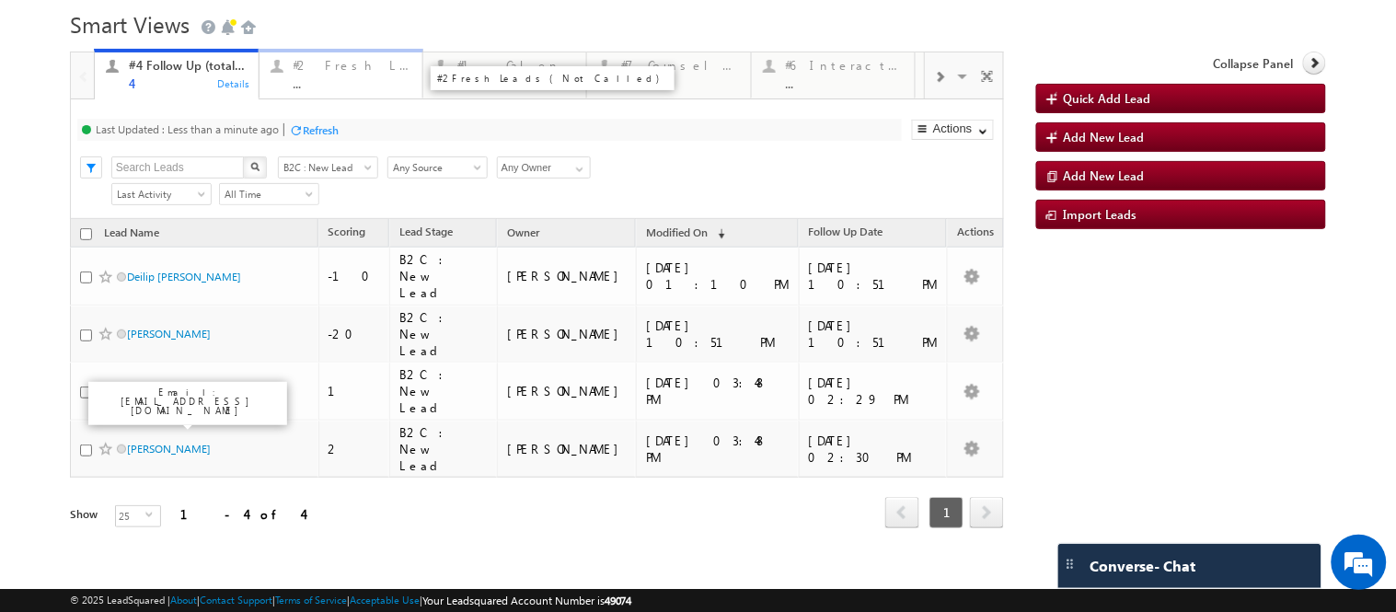
click at [348, 71] on div "#2 Fresh Leads (Not Called)" at bounding box center [353, 65] width 118 height 15
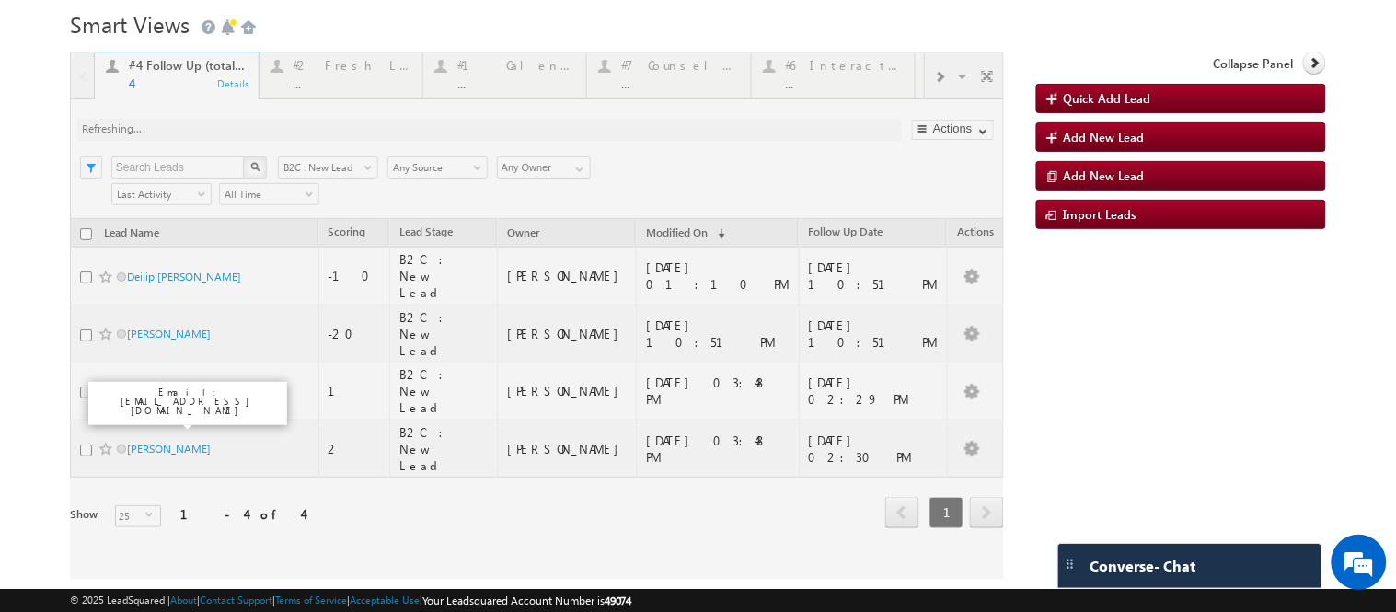
click at [348, 84] on div at bounding box center [537, 316] width 934 height 528
click at [363, 80] on div at bounding box center [537, 316] width 934 height 528
click at [334, 75] on div at bounding box center [537, 316] width 934 height 528
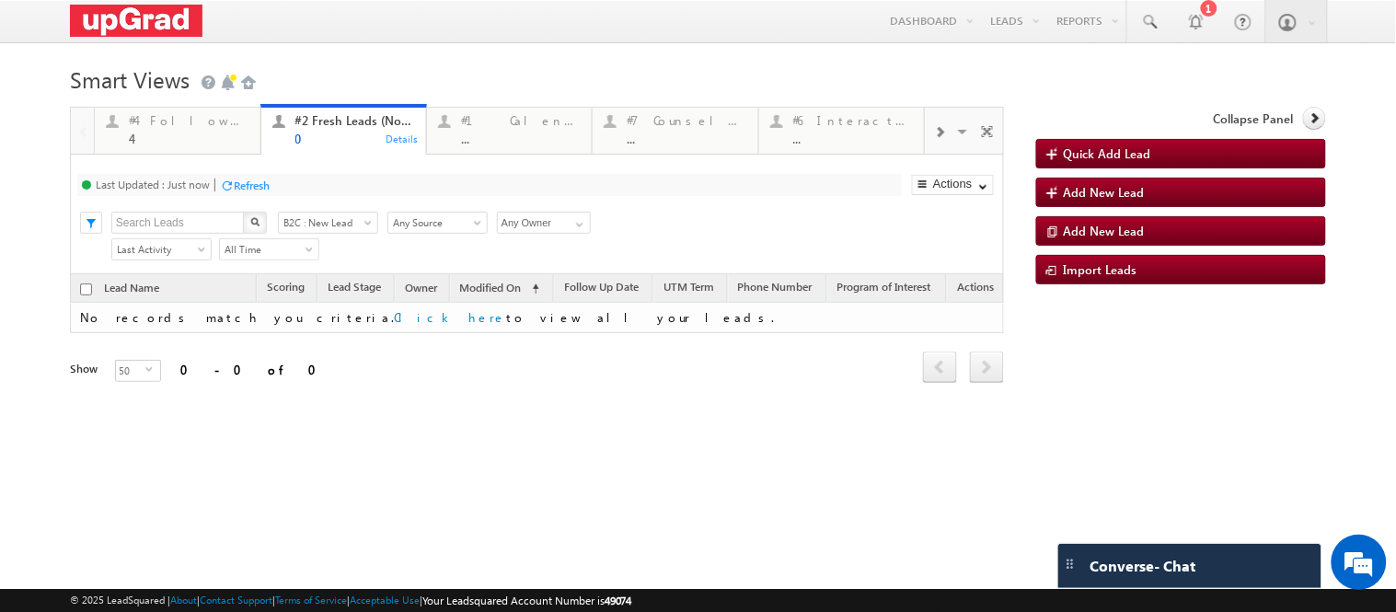
scroll to position [0, 0]
click at [279, 143] on div "#2 Fresh Leads (Not Called) 0 Details" at bounding box center [343, 127] width 161 height 36
click at [934, 140] on span at bounding box center [939, 132] width 11 height 15
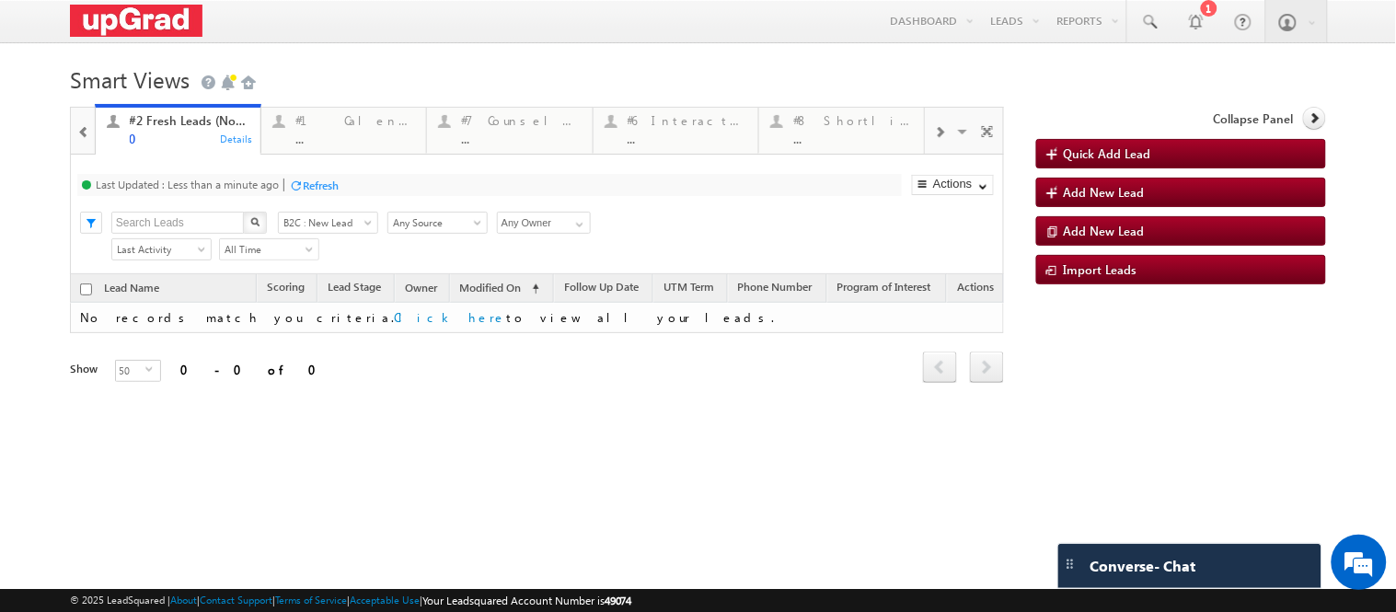
click at [934, 140] on span at bounding box center [939, 132] width 11 height 15
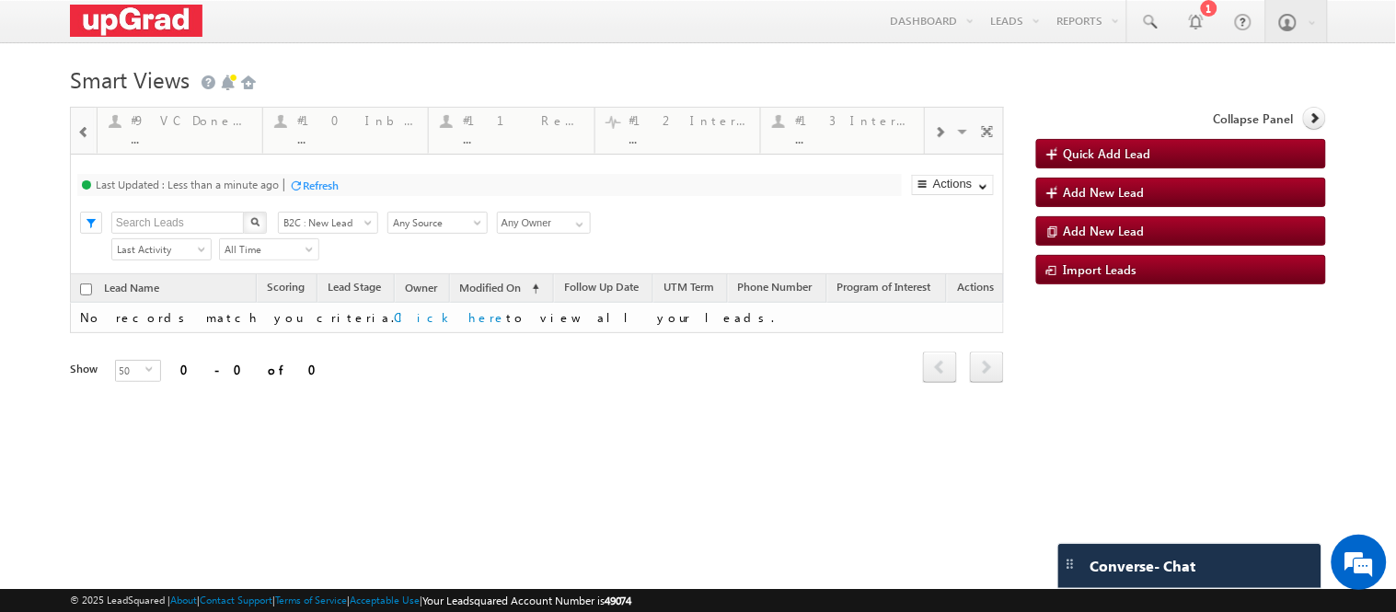
click at [934, 140] on span at bounding box center [939, 132] width 11 height 15
click at [682, 131] on div "#5 Follow-up [ 0 Interacted ] ..." at bounding box center [690, 127] width 120 height 36
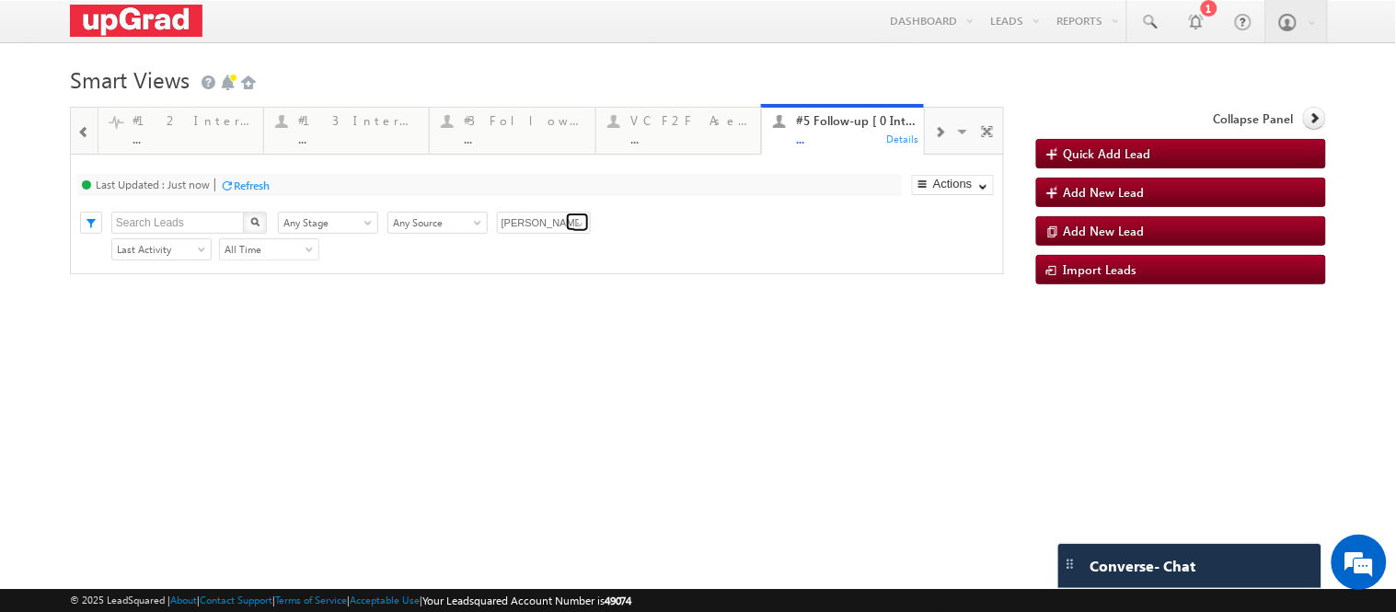
click at [577, 232] on span at bounding box center [579, 224] width 15 height 15
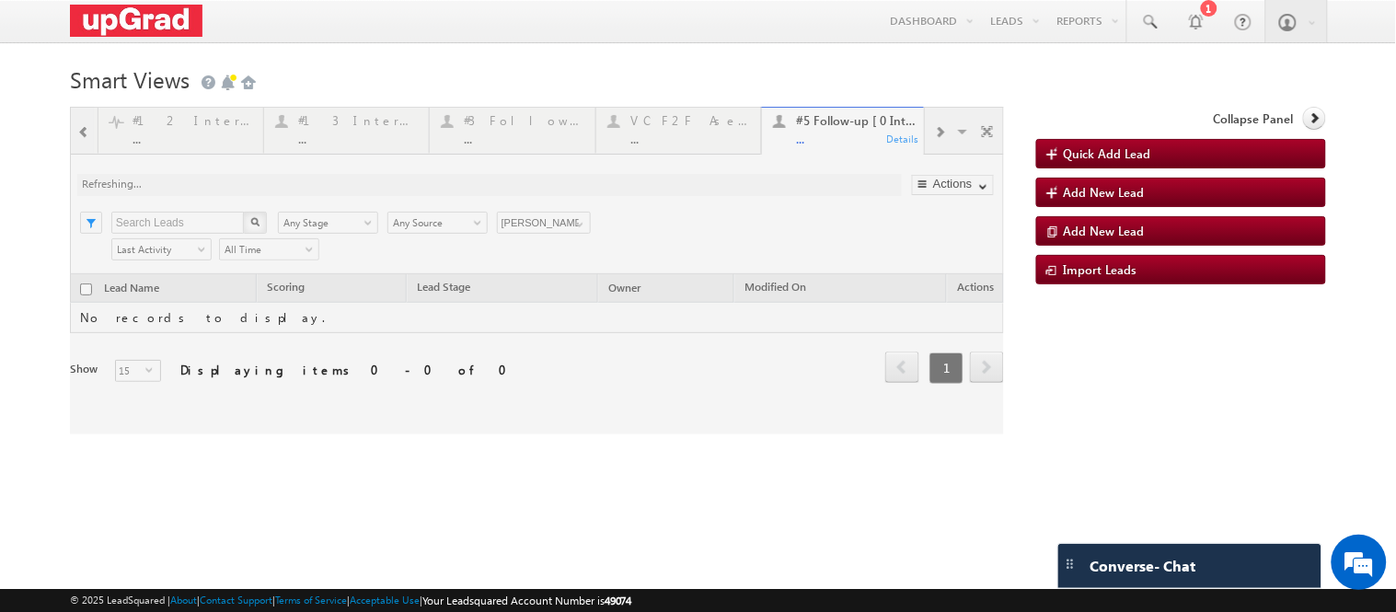
click at [519, 290] on div at bounding box center [537, 271] width 934 height 328
click at [568, 269] on div at bounding box center [537, 271] width 934 height 328
click at [567, 267] on div at bounding box center [537, 271] width 934 height 328
click at [555, 271] on div at bounding box center [537, 271] width 934 height 328
click at [572, 279] on div at bounding box center [537, 271] width 934 height 328
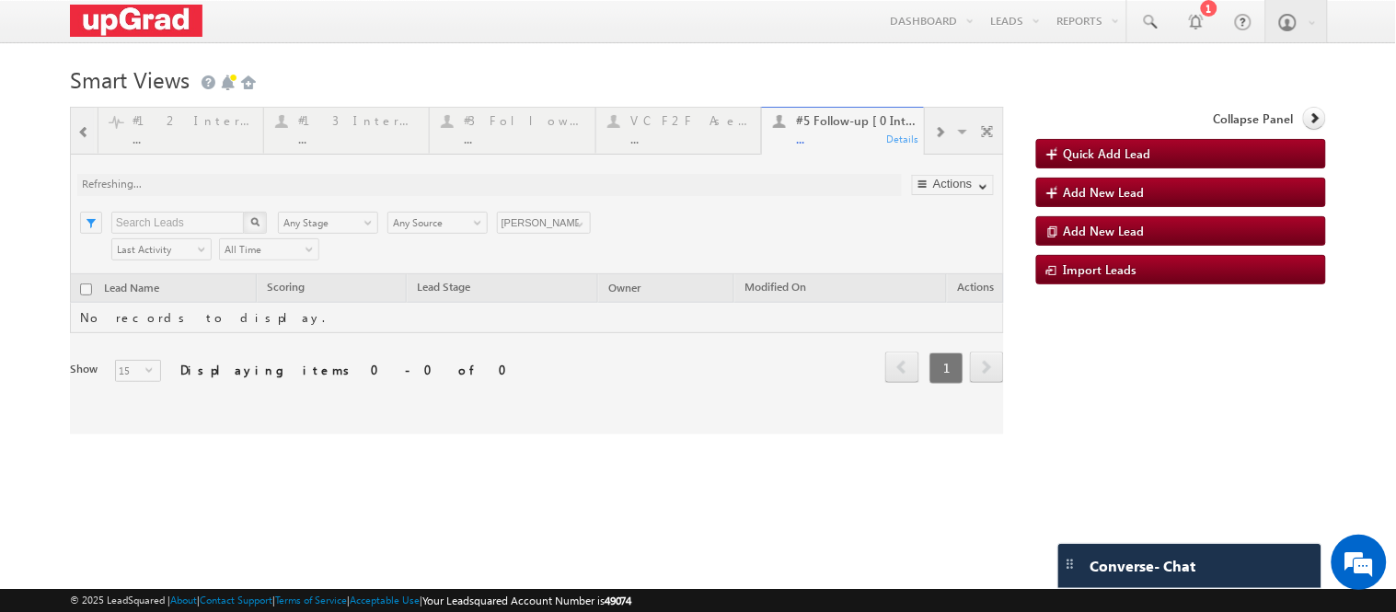
click at [558, 268] on div at bounding box center [537, 271] width 934 height 328
click at [565, 264] on div at bounding box center [537, 271] width 934 height 328
click at [558, 269] on div at bounding box center [537, 271] width 934 height 328
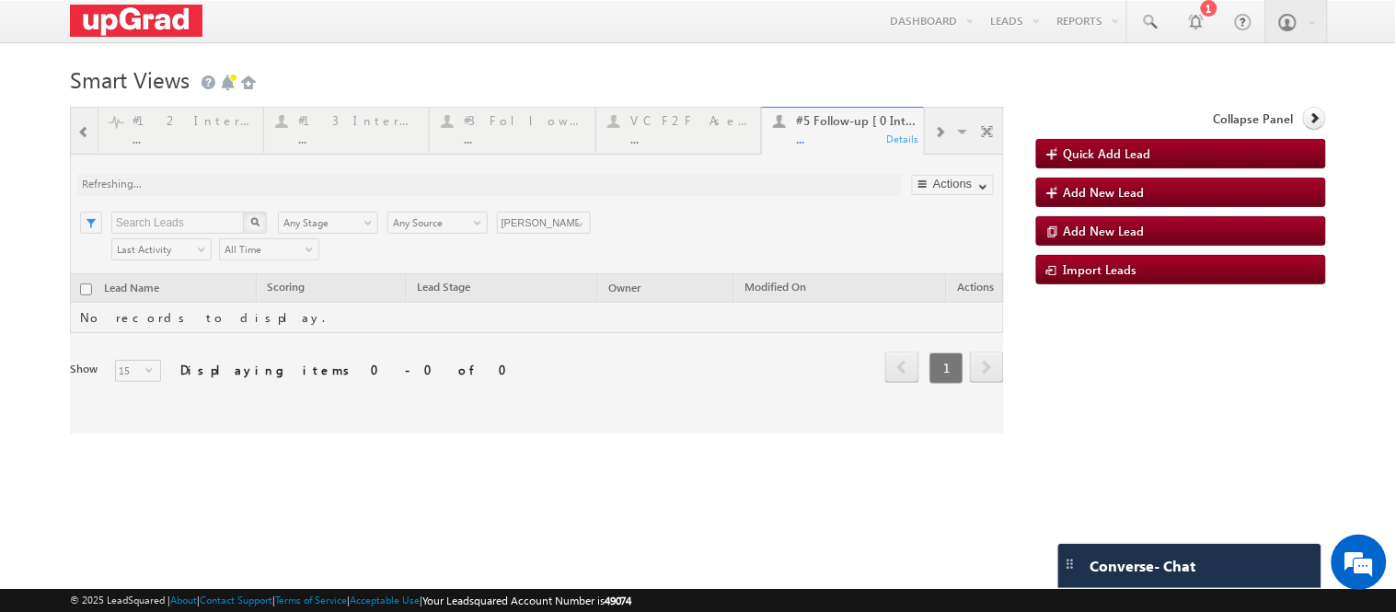
click at [815, 132] on div at bounding box center [537, 271] width 934 height 328
click at [567, 272] on div at bounding box center [537, 271] width 934 height 328
click at [561, 272] on div at bounding box center [537, 271] width 934 height 328
click at [806, 130] on div at bounding box center [537, 271] width 934 height 328
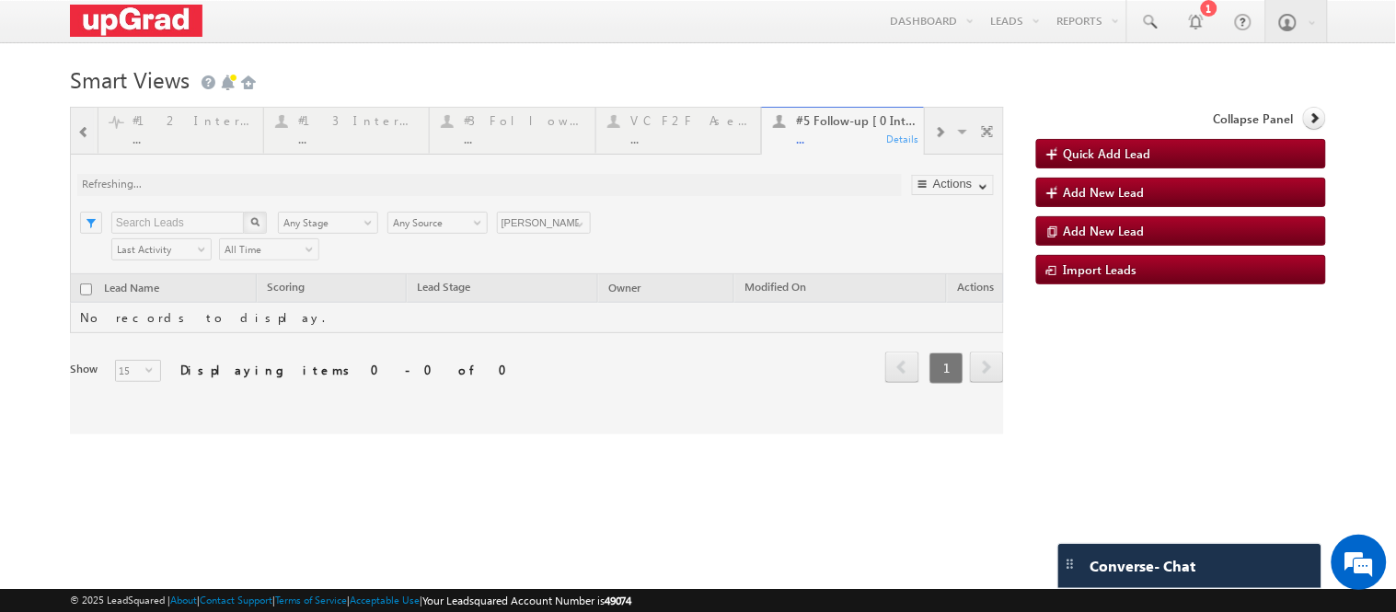
click at [695, 144] on div at bounding box center [537, 271] width 934 height 328
click at [829, 129] on div at bounding box center [537, 271] width 934 height 328
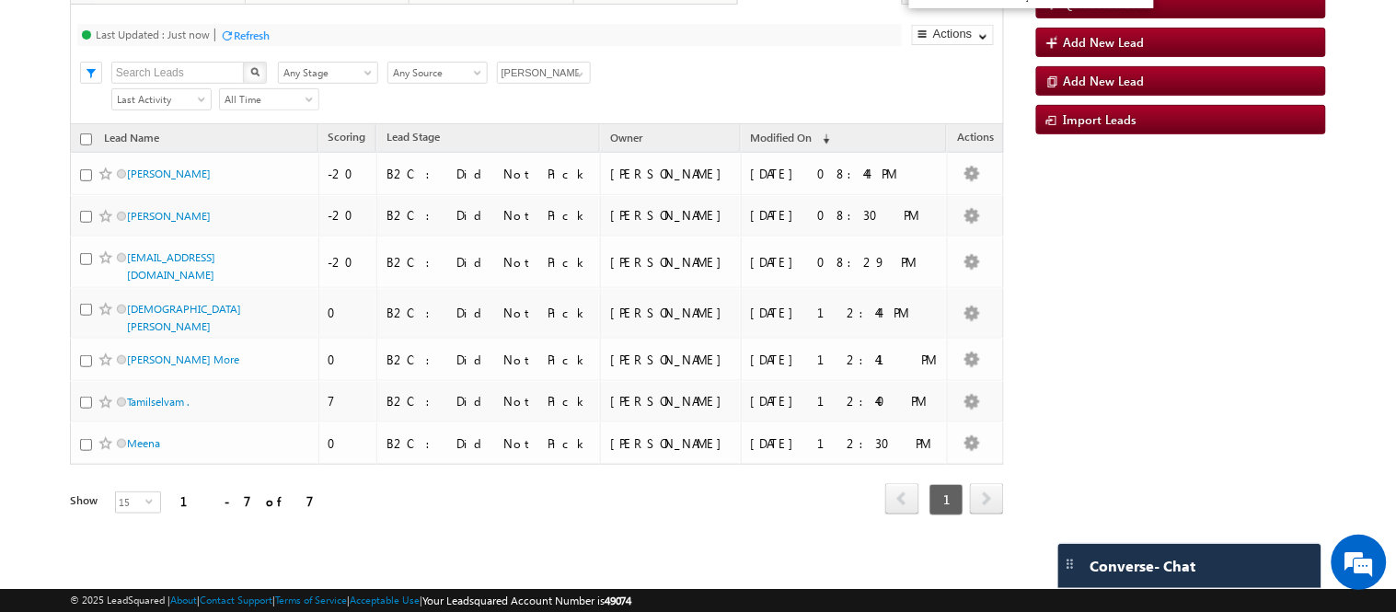
scroll to position [190, 0]
click at [574, 82] on span at bounding box center [579, 74] width 15 height 15
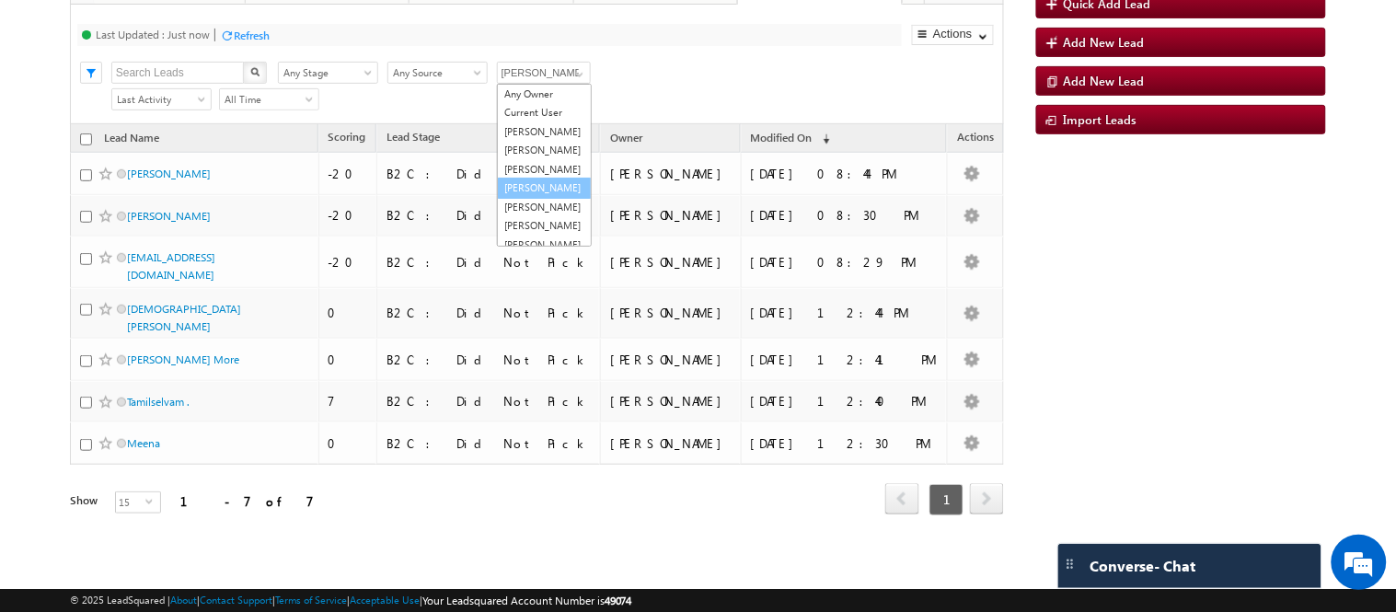
scroll to position [75, 0]
click at [531, 188] on link "[PERSON_NAME]" at bounding box center [544, 198] width 95 height 21
type input "[PERSON_NAME]"
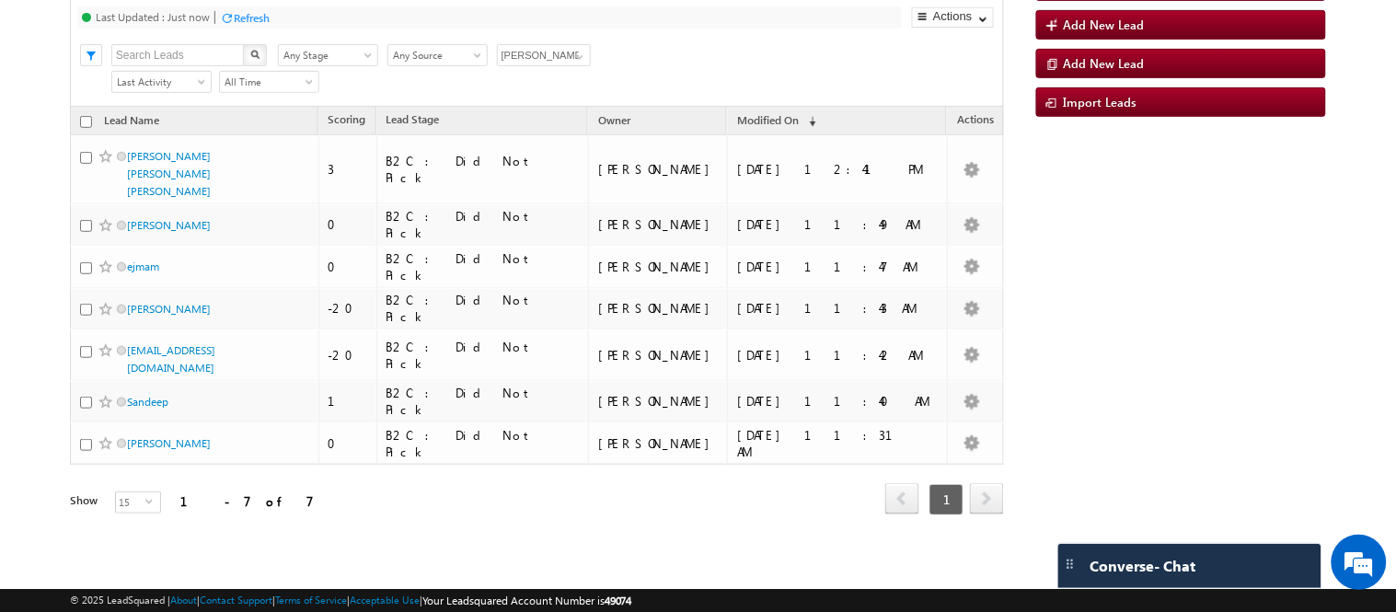
click at [86, 128] on input "checkbox" at bounding box center [86, 122] width 12 height 12
checkbox input "true"
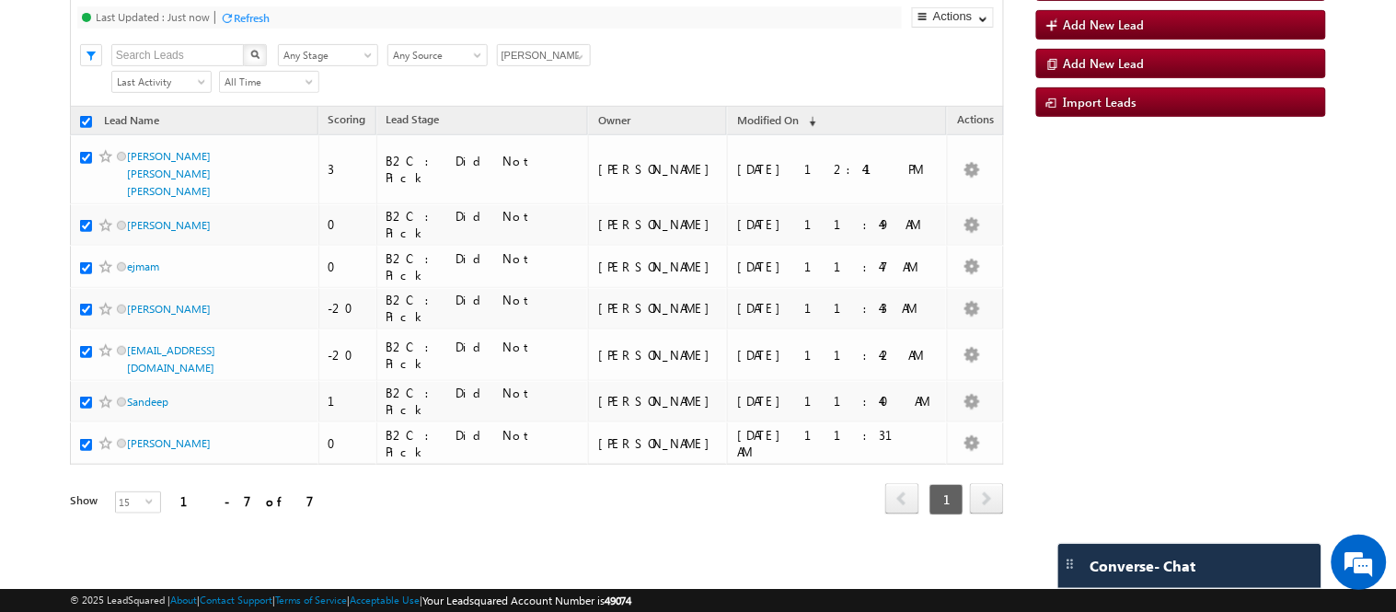
checkbox input "true"
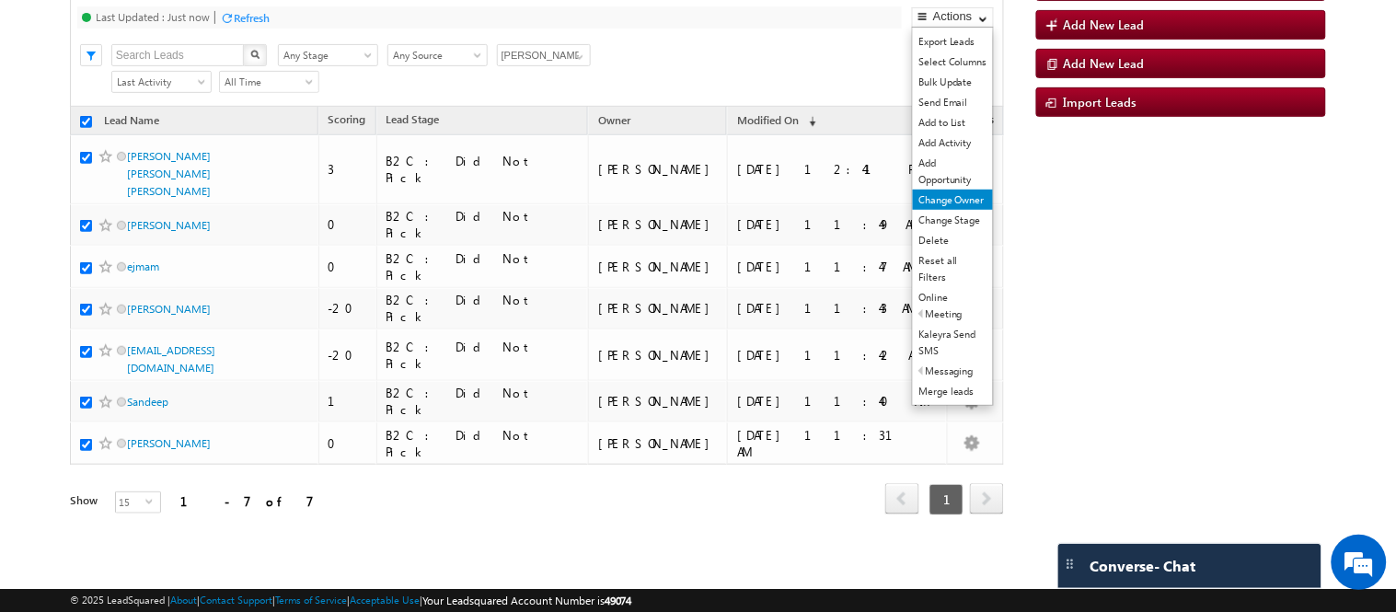
click at [938, 210] on link "Change Owner" at bounding box center [953, 200] width 80 height 20
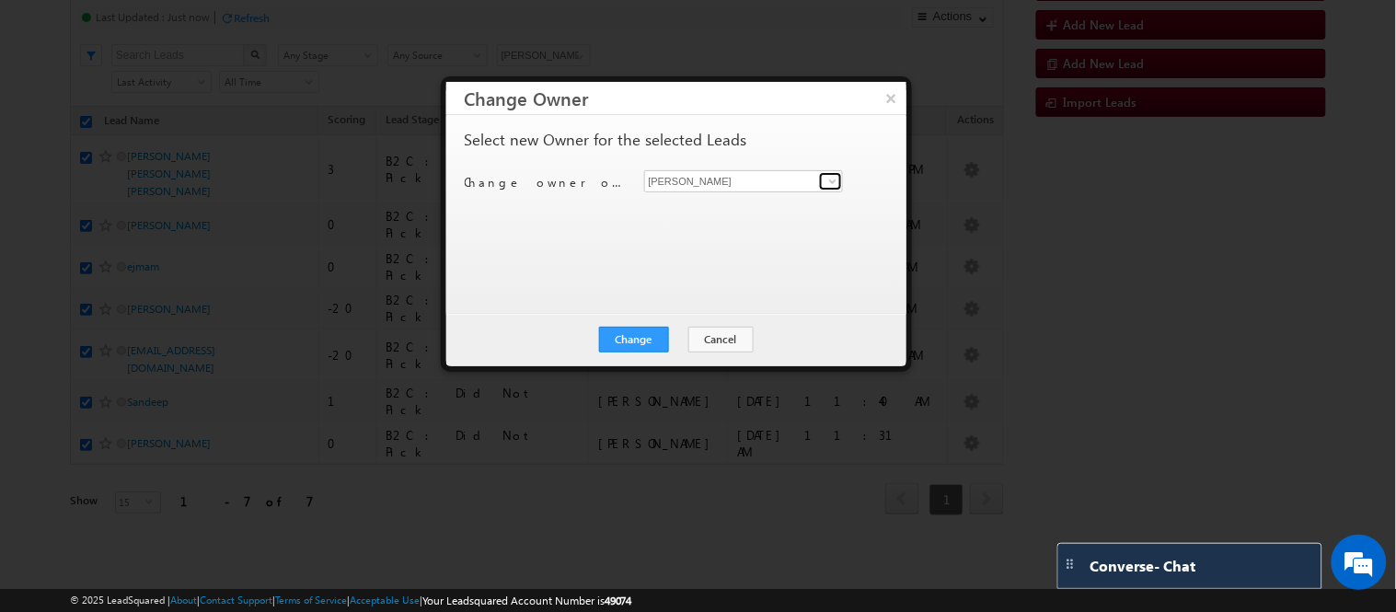
click at [823, 180] on link at bounding box center [830, 181] width 23 height 18
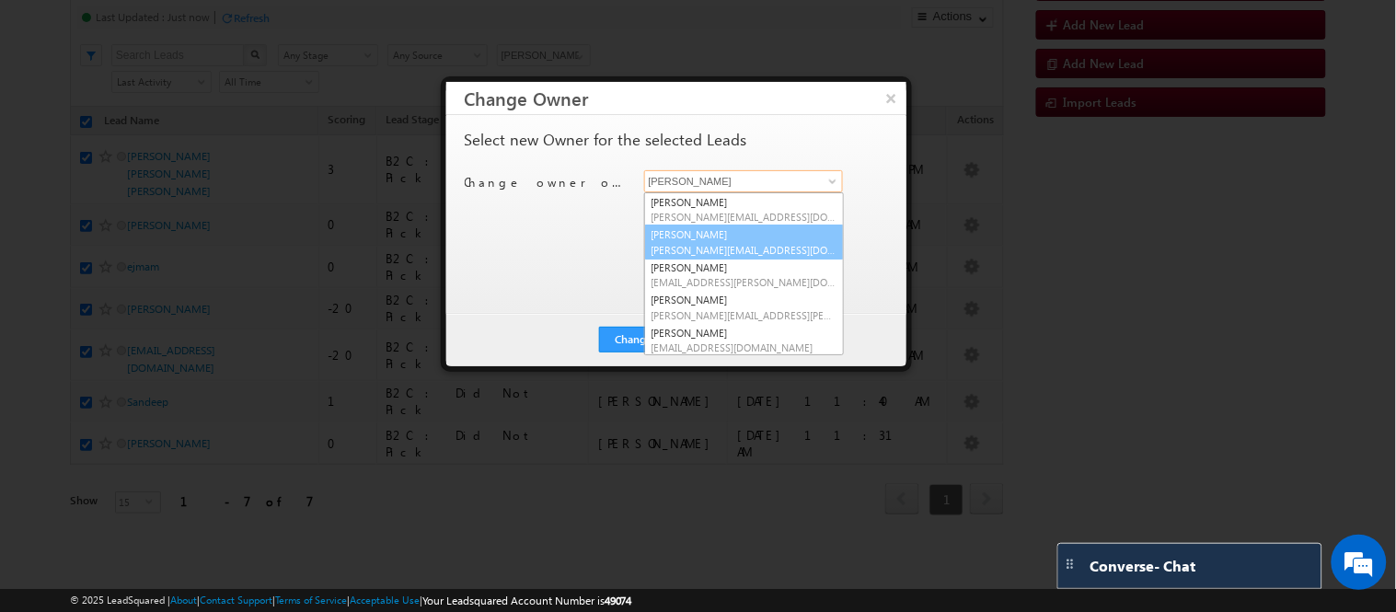
click at [712, 247] on span "gulafsha.bano@upgrad.com" at bounding box center [743, 250] width 185 height 14
type input "[PERSON_NAME]"
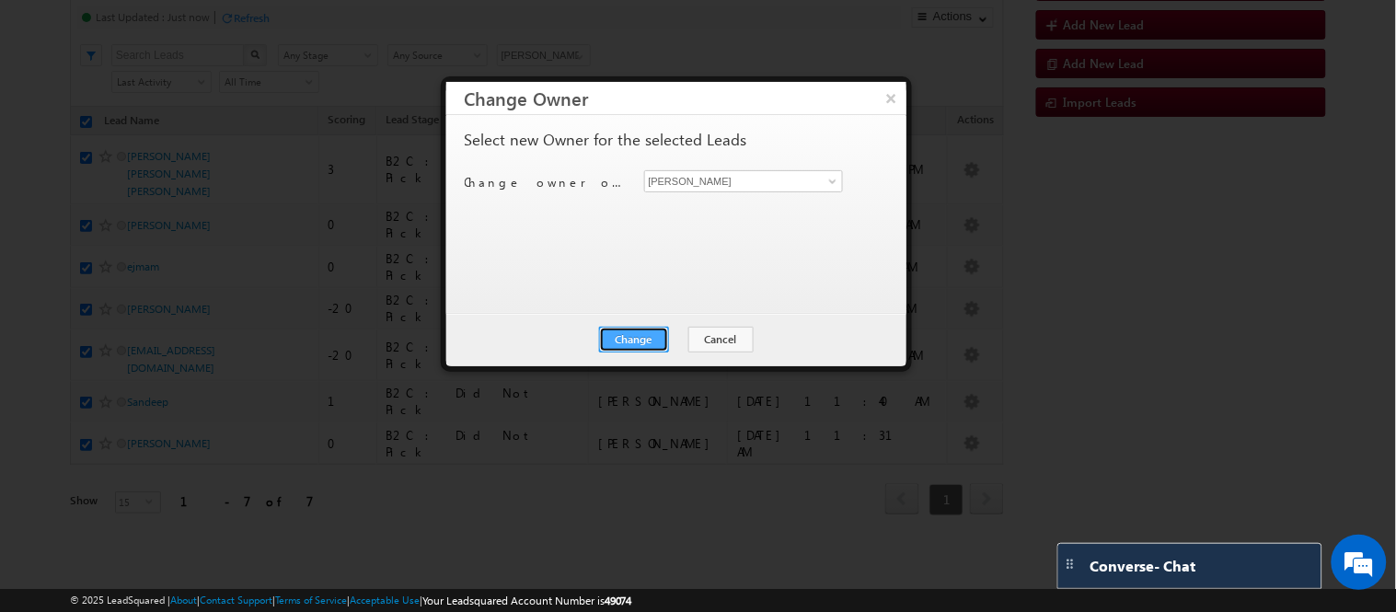
click at [639, 332] on button "Change" at bounding box center [634, 340] width 70 height 26
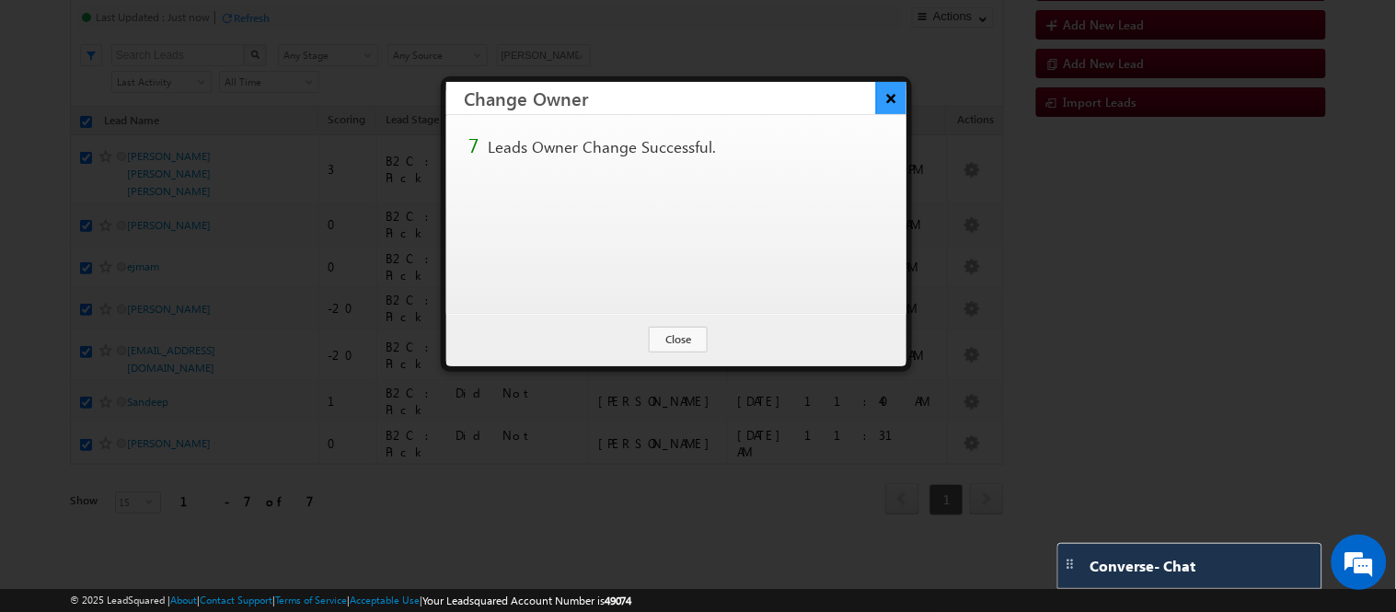
click at [889, 96] on button "×" at bounding box center [891, 98] width 30 height 32
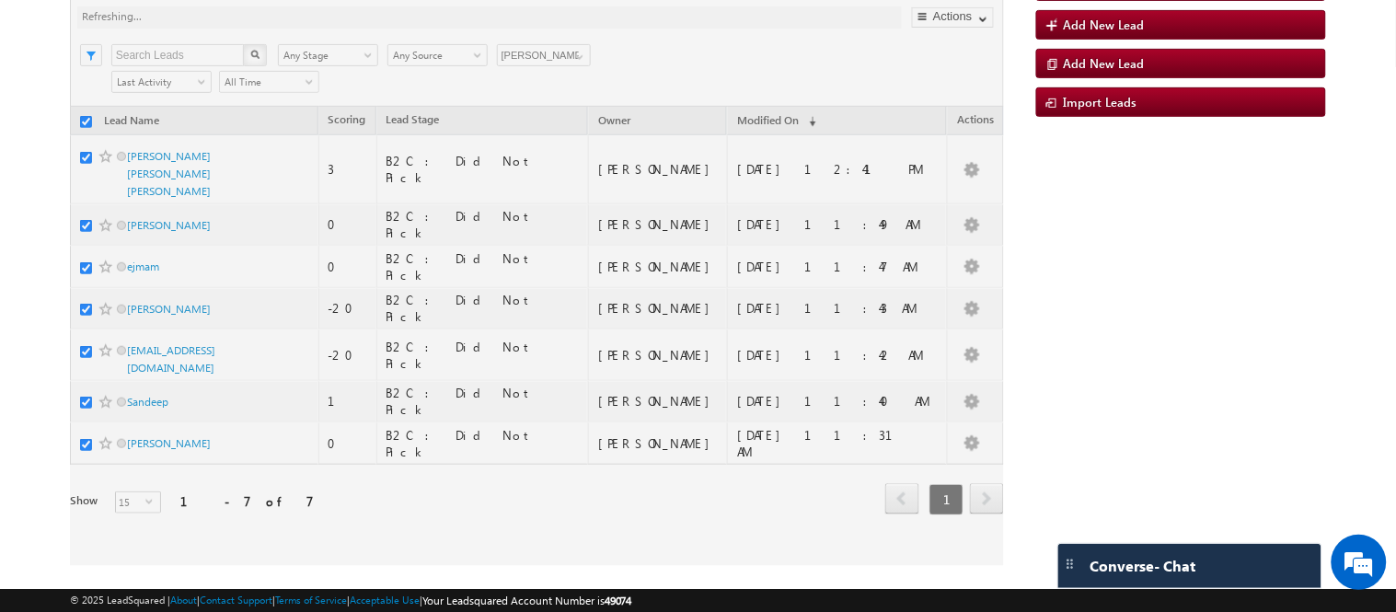
scroll to position [88, 0]
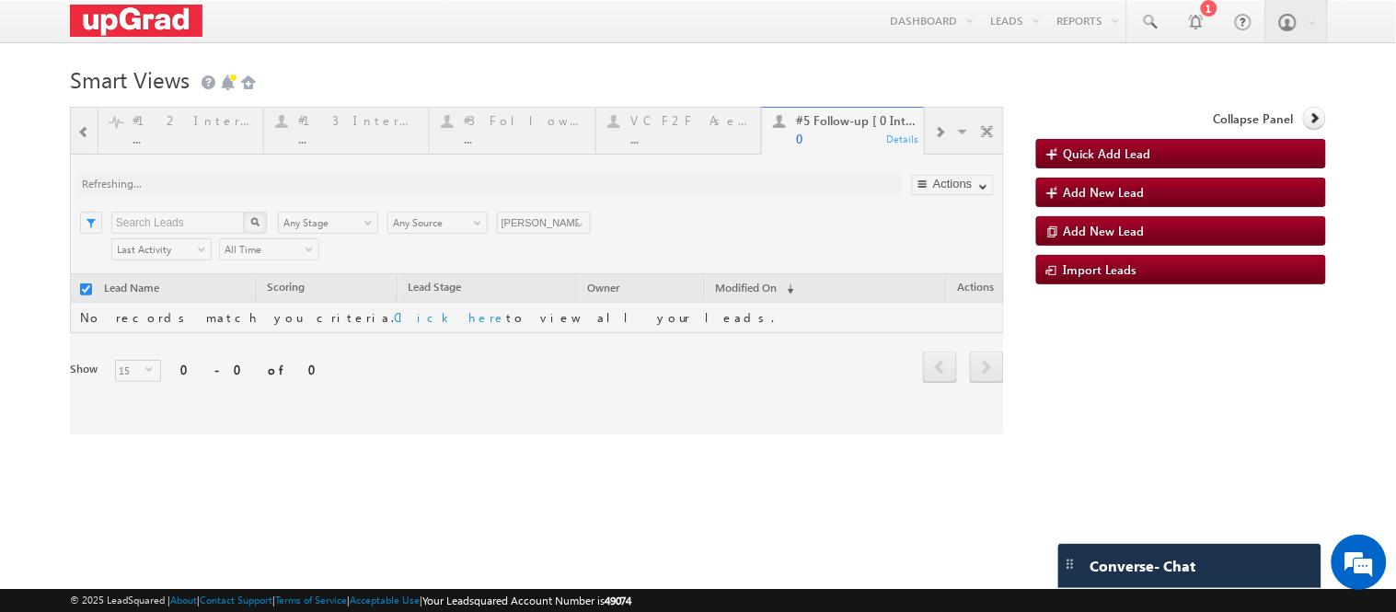
checkbox input "false"
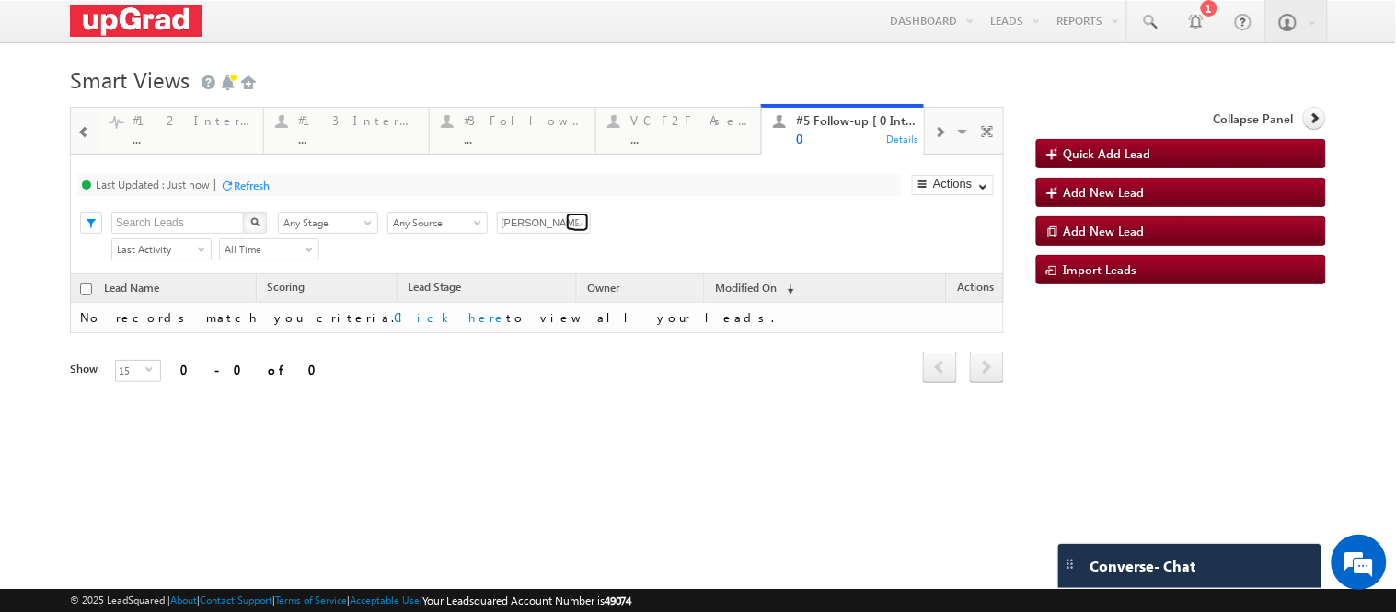
click at [576, 232] on span at bounding box center [579, 224] width 15 height 15
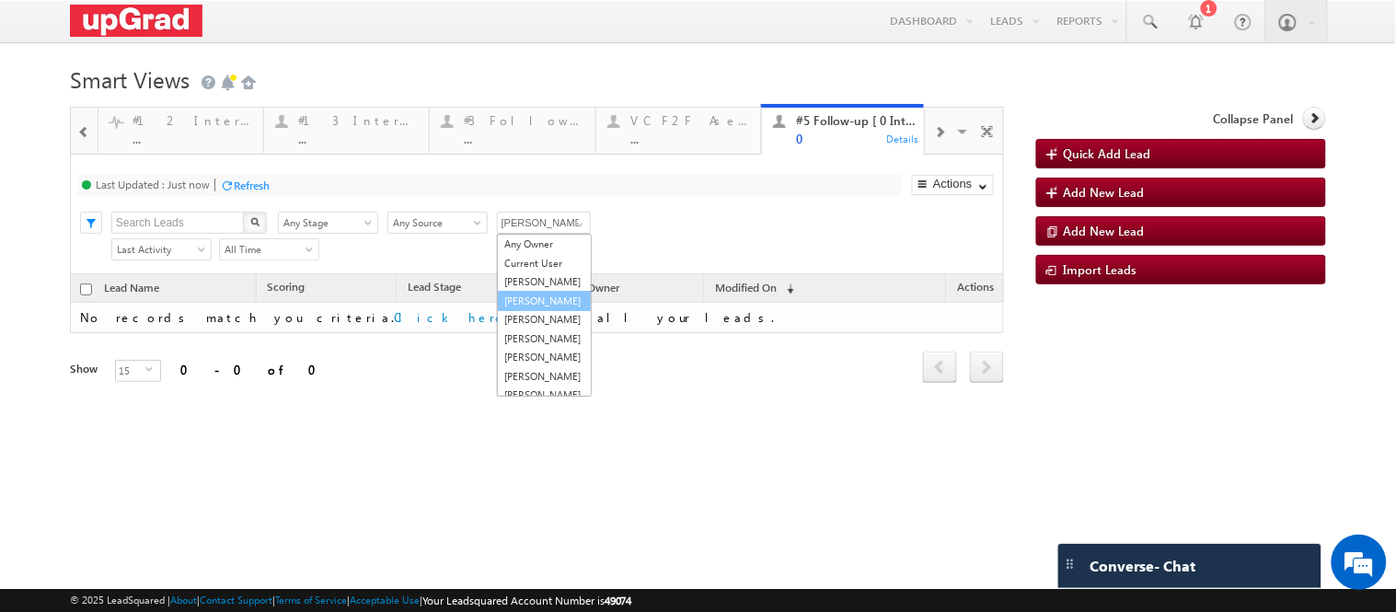
click at [543, 312] on link "[PERSON_NAME]" at bounding box center [544, 301] width 95 height 21
type input "[PERSON_NAME]"
